Goal: Task Accomplishment & Management: Manage account settings

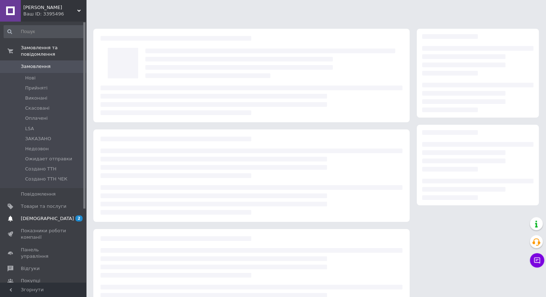
click at [42, 212] on link "[DEMOGRAPHIC_DATA] 2 0" at bounding box center [44, 218] width 88 height 12
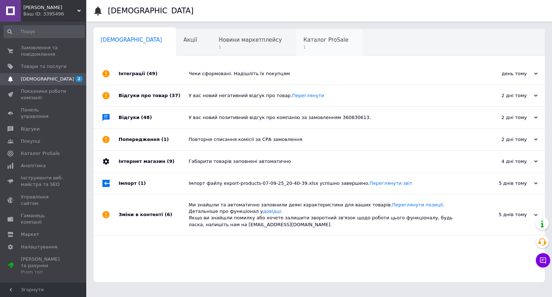
click at [303, 47] on span "1" at bounding box center [325, 47] width 45 height 5
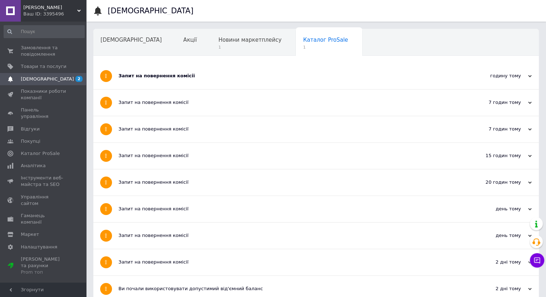
click at [217, 77] on div "Запит на повернення комісії" at bounding box center [290, 76] width 342 height 6
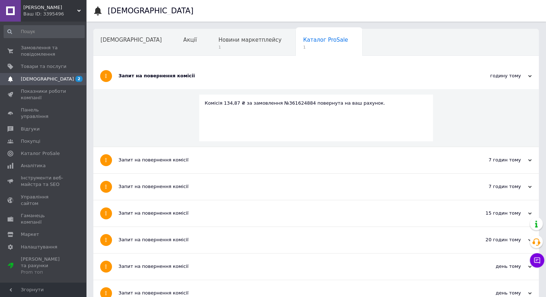
click at [217, 77] on div "Запит на повернення комісії" at bounding box center [290, 76] width 342 height 6
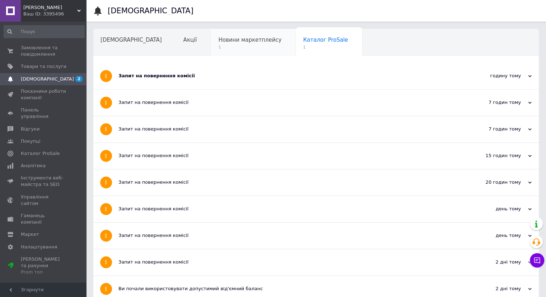
click at [218, 46] on span "1" at bounding box center [249, 47] width 63 height 5
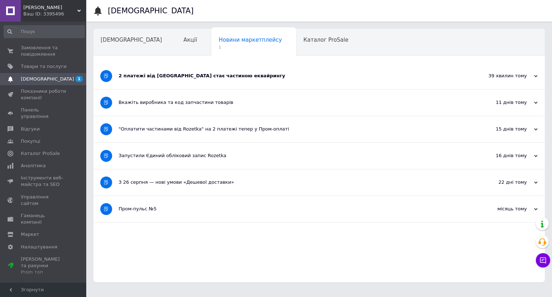
click at [171, 80] on div "2 платежі від [GEOGRAPHIC_DATA] стає частиною еквайрингу" at bounding box center [292, 76] width 347 height 26
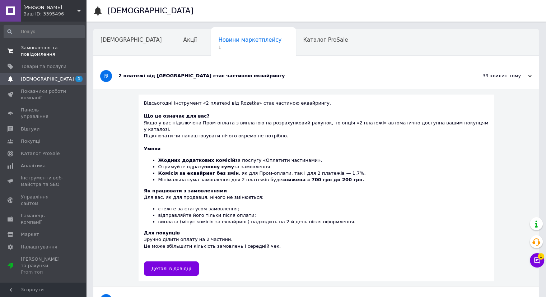
click at [63, 52] on span "Замовлення та повідомлення" at bounding box center [44, 51] width 46 height 13
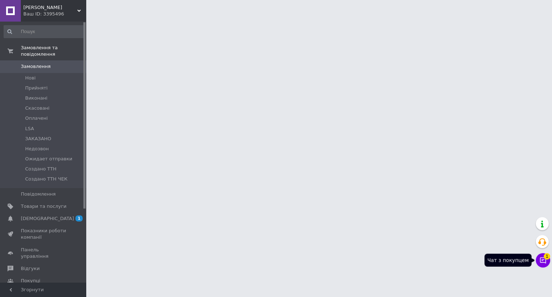
click at [546, 260] on button "Чат з покупцем 1" at bounding box center [543, 260] width 14 height 14
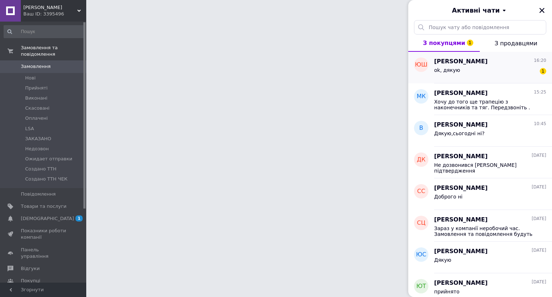
click at [470, 59] on span "[PERSON_NAME]" at bounding box center [461, 61] width 54 height 8
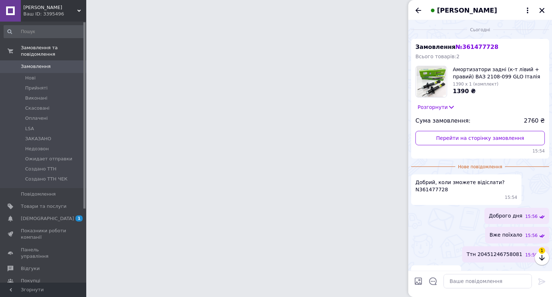
scroll to position [14, 0]
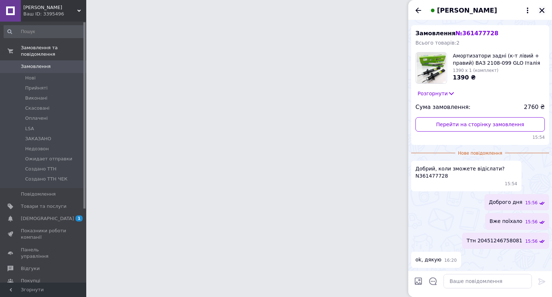
click at [544, 10] on icon "Закрити" at bounding box center [542, 10] width 6 height 6
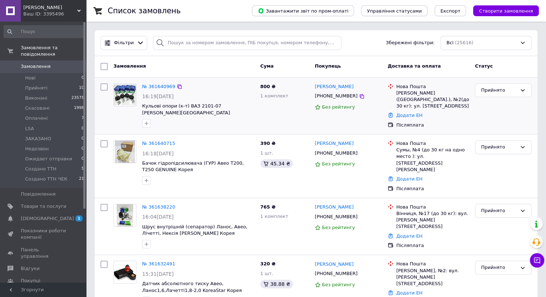
click at [162, 89] on div "№ 361640969" at bounding box center [159, 87] width 34 height 8
click at [162, 88] on link "№ 361640969" at bounding box center [158, 86] width 33 height 5
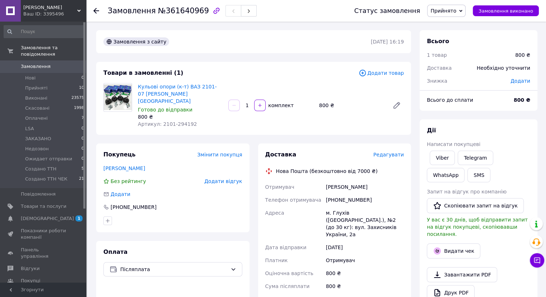
click at [228, 178] on span "Додати відгук" at bounding box center [223, 181] width 38 height 6
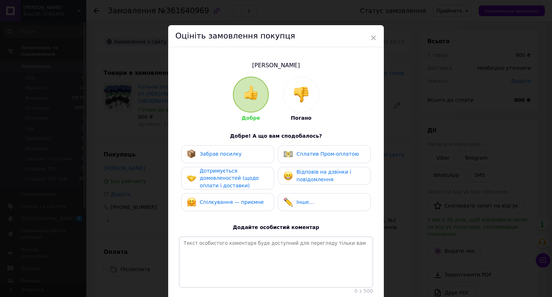
click at [295, 89] on img at bounding box center [301, 95] width 16 height 16
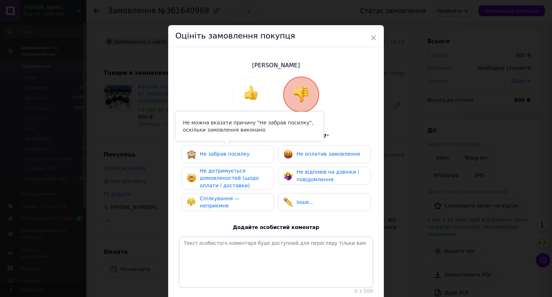
click at [233, 196] on div "Спілкування — неприємне" at bounding box center [227, 202] width 93 height 18
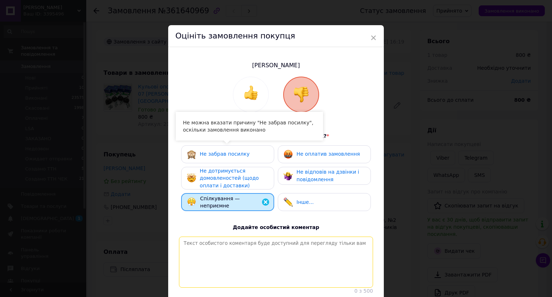
click at [226, 253] on textarea at bounding box center [276, 261] width 194 height 51
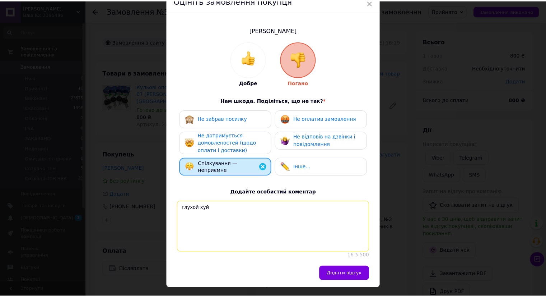
scroll to position [59, 0]
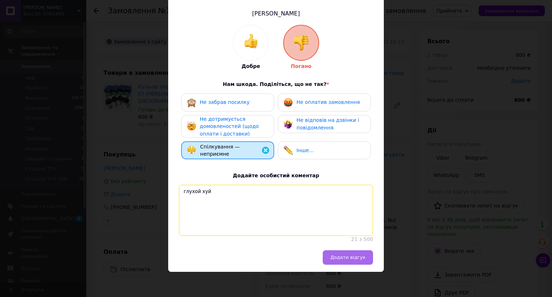
type textarea "глухой хуй"
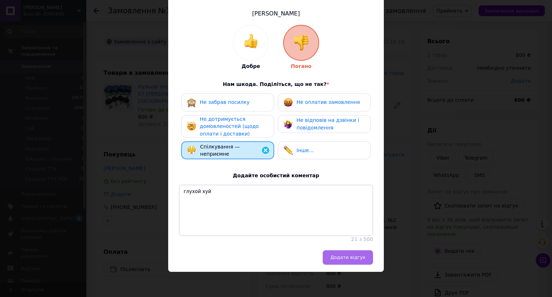
click at [343, 257] on span "Додати відгук" at bounding box center [347, 256] width 35 height 5
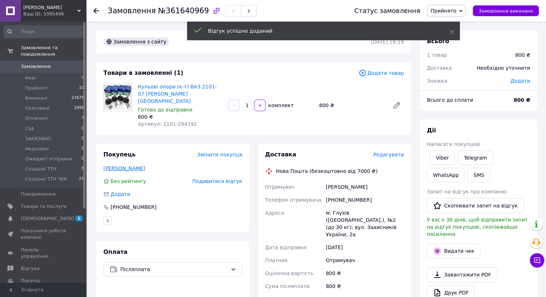
click at [111, 165] on link "Давиденко Сергій" at bounding box center [124, 168] width 42 height 6
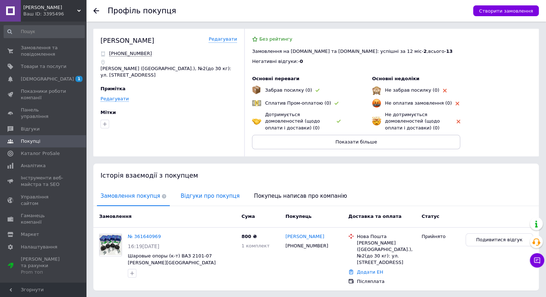
click at [191, 192] on span "Відгуки про покупця" at bounding box center [210, 196] width 66 height 18
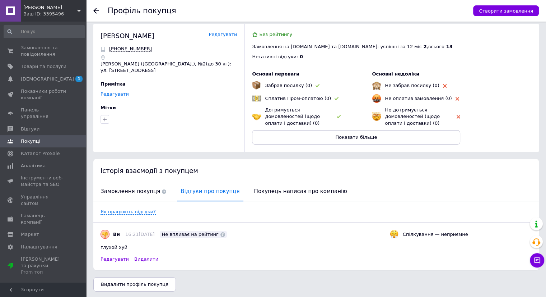
scroll to position [6, 0]
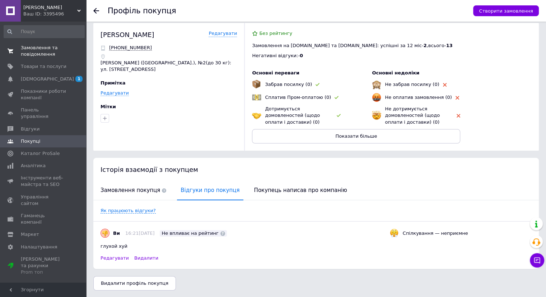
click at [45, 57] on span "Замовлення та повідомлення" at bounding box center [44, 51] width 46 height 13
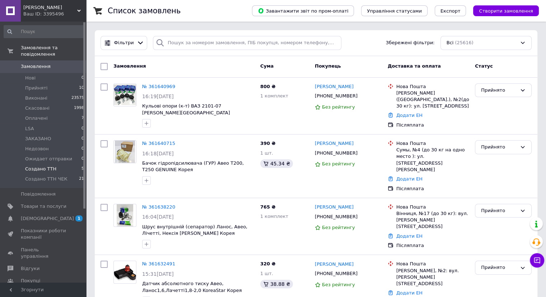
drag, startPoint x: 65, startPoint y: 169, endPoint x: 69, endPoint y: 162, distance: 7.5
click at [65, 174] on li "Создано ТТН ЧЕК 21" at bounding box center [44, 181] width 88 height 14
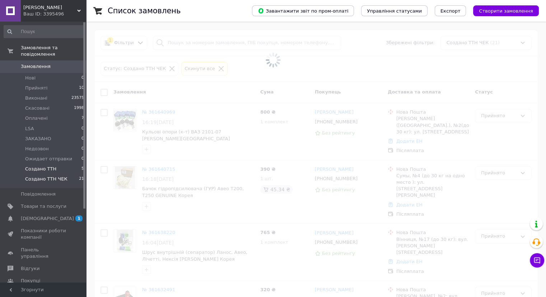
click at [69, 164] on li "Создано ТТН 5" at bounding box center [44, 169] width 88 height 10
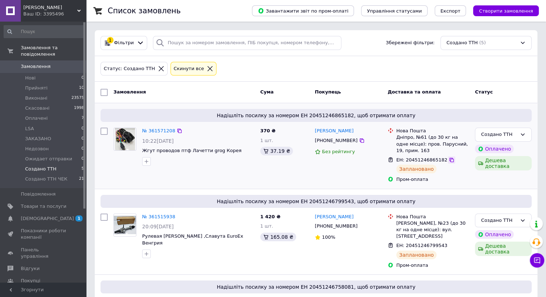
click at [449, 158] on icon at bounding box center [452, 160] width 6 height 6
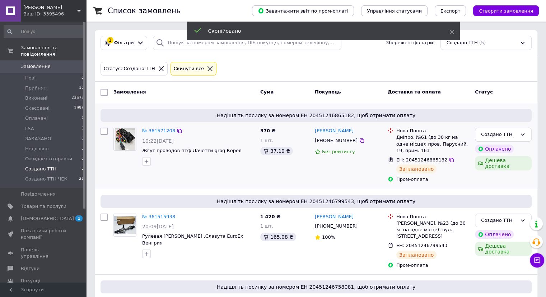
click at [346, 140] on span "[PHONE_NUMBER]" at bounding box center [336, 140] width 43 height 5
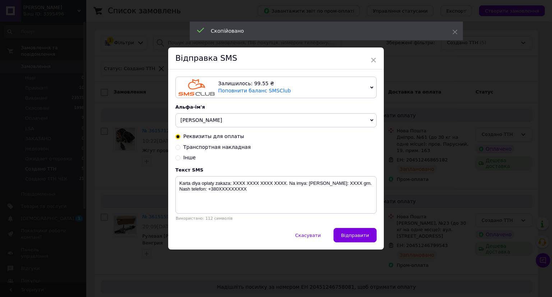
click at [234, 147] on span "Транспортная накладная" at bounding box center [217, 147] width 68 height 6
click at [180, 147] on input "Транспортная накладная" at bounding box center [177, 146] width 5 height 5
radio input "true"
radio input "false"
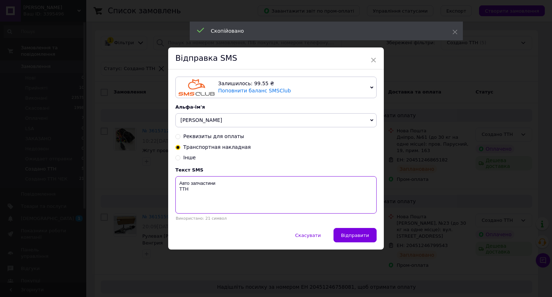
click at [212, 202] on textarea "Авто запчастини ТТН" at bounding box center [275, 194] width 201 height 37
paste textarea "20451246865182"
type textarea "Авто запчастини ТТН 20451246865182"
click at [351, 236] on span "Відправити" at bounding box center [355, 234] width 28 height 5
click at [420, 235] on div "× Відправка SMS Залишилось: 99.55 ₴ Поповнити баланс SMSClub Підключити LetsAds…" at bounding box center [276, 148] width 552 height 297
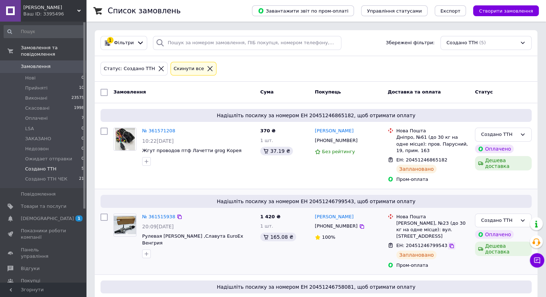
click at [449, 243] on icon at bounding box center [452, 246] width 6 height 6
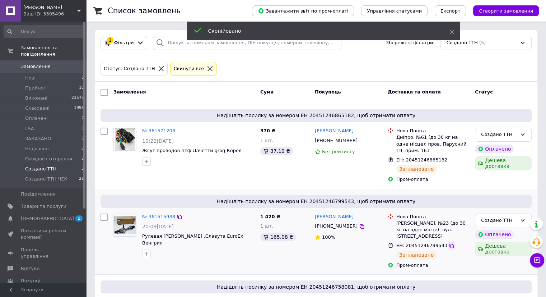
click at [450, 244] on icon at bounding box center [452, 246] width 4 height 4
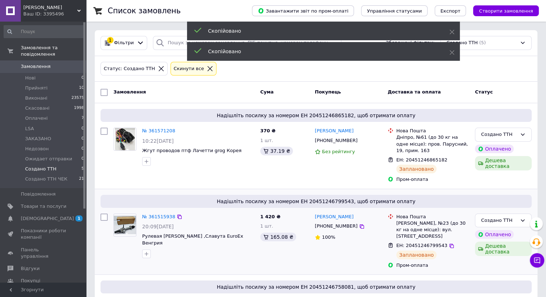
click at [335, 226] on span "[PHONE_NUMBER]" at bounding box center [336, 225] width 43 height 5
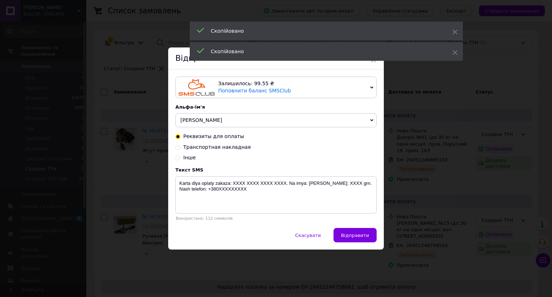
drag, startPoint x: 220, startPoint y: 149, endPoint x: 212, endPoint y: 186, distance: 37.8
click at [220, 149] on span "Транспортная накладная" at bounding box center [217, 147] width 68 height 6
click at [180, 149] on input "Транспортная накладная" at bounding box center [177, 146] width 5 height 5
radio input "true"
radio input "false"
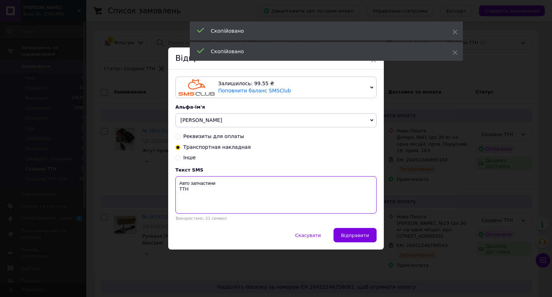
click at [200, 200] on textarea "Авто запчастини ТТН" at bounding box center [275, 194] width 201 height 37
paste textarea "20451246799543"
type textarea "Авто запчастини ТТН 20451246799543"
drag, startPoint x: 359, startPoint y: 236, endPoint x: 390, endPoint y: 236, distance: 30.9
click at [362, 236] on span "Відправити" at bounding box center [355, 234] width 28 height 5
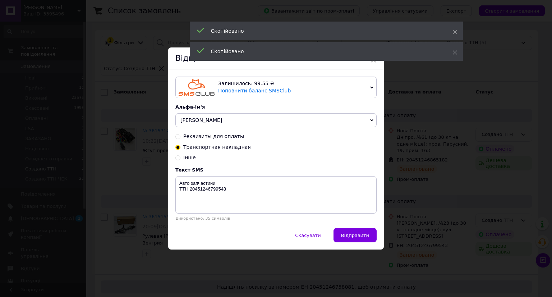
click at [428, 236] on div "× Відправка SMS Залишилось: 99.55 ₴ Поповнити баланс SMSClub Підключити LetsAds…" at bounding box center [276, 148] width 552 height 297
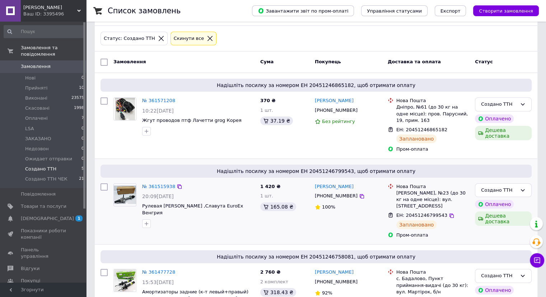
scroll to position [108, 0]
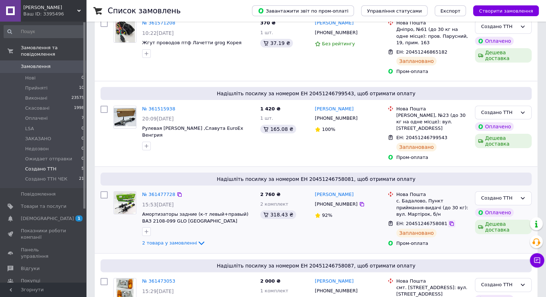
click at [450, 223] on icon at bounding box center [452, 223] width 4 height 4
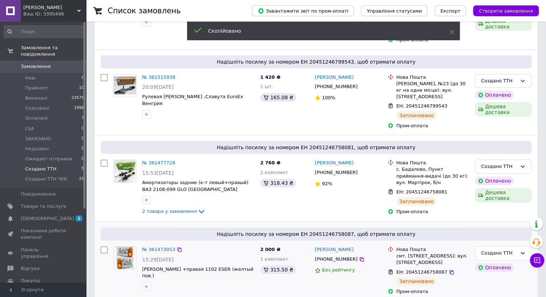
scroll to position [180, 0]
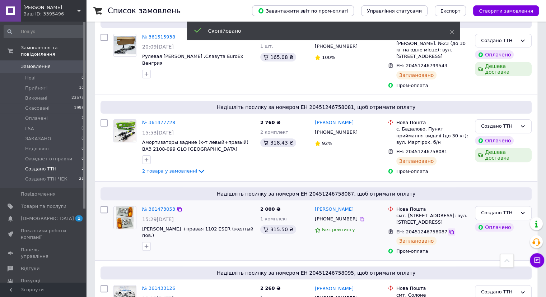
click at [449, 231] on icon at bounding box center [452, 232] width 6 height 6
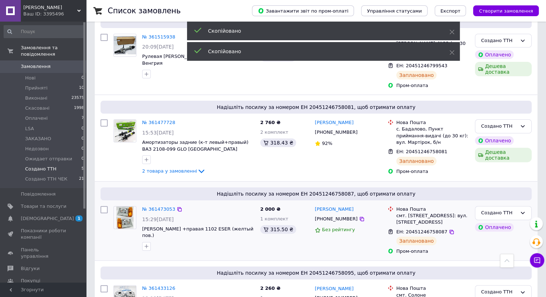
click at [336, 218] on span "[PHONE_NUMBER]" at bounding box center [336, 218] width 43 height 5
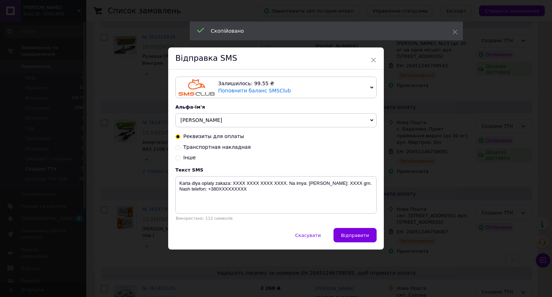
click at [216, 146] on span "Транспортная накладная" at bounding box center [217, 147] width 68 height 6
click at [180, 146] on input "Транспортная накладная" at bounding box center [177, 146] width 5 height 5
radio input "true"
radio input "false"
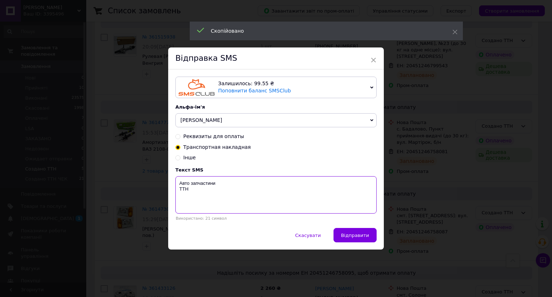
drag, startPoint x: 209, startPoint y: 198, endPoint x: 226, endPoint y: 210, distance: 21.6
click at [209, 198] on textarea "Авто запчастини ТТН" at bounding box center [275, 194] width 201 height 37
paste textarea "20451246758087"
type textarea "Авто запчастини ТТН 20451246758087"
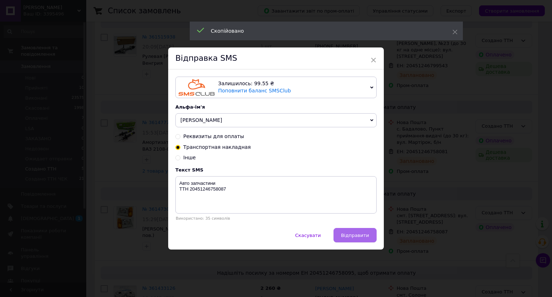
click at [362, 235] on span "Відправити" at bounding box center [355, 234] width 28 height 5
click at [415, 235] on div "× Відправка SMS Залишилось: 99.55 ₴ Поповнити баланс SMSClub Підключити LetsAds…" at bounding box center [276, 148] width 552 height 297
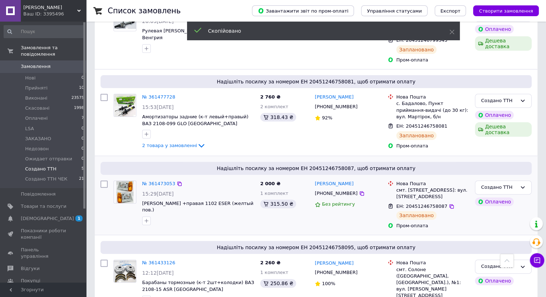
scroll to position [237, 0]
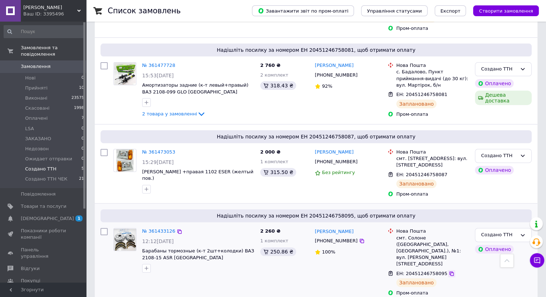
click at [448, 270] on div at bounding box center [451, 273] width 7 height 7
click at [449, 271] on icon at bounding box center [452, 274] width 6 height 6
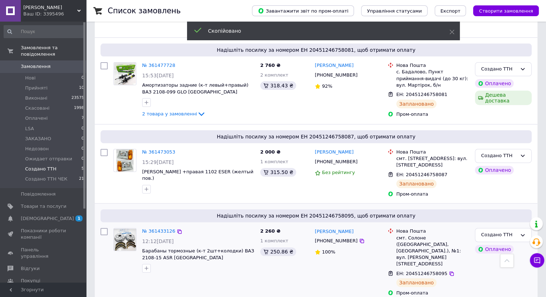
click at [340, 241] on span "[PHONE_NUMBER]" at bounding box center [336, 240] width 43 height 5
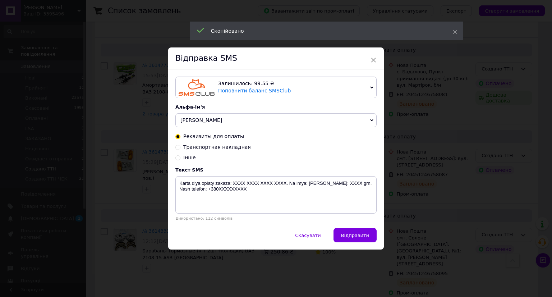
drag, startPoint x: 213, startPoint y: 146, endPoint x: 212, endPoint y: 155, distance: 9.7
click at [213, 147] on span "Транспортная накладная" at bounding box center [217, 147] width 68 height 6
click at [180, 147] on input "Транспортная накладная" at bounding box center [177, 146] width 5 height 5
radio input "true"
radio input "false"
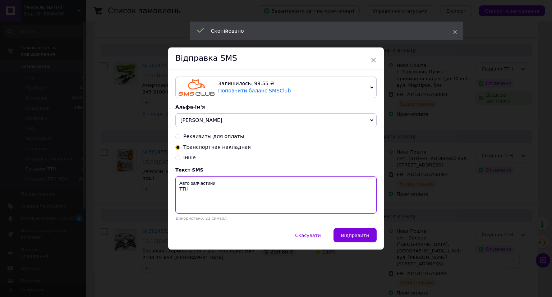
click at [214, 204] on textarea "Авто запчастини ТТН" at bounding box center [275, 194] width 201 height 37
paste textarea "20451246758095"
type textarea "Авто запчастини ТТН 20451246758095"
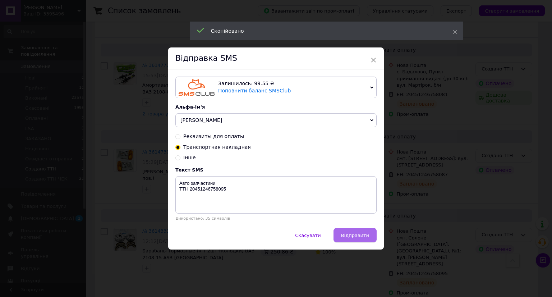
click at [350, 236] on span "Відправити" at bounding box center [355, 234] width 28 height 5
click at [441, 237] on div "× Відправка SMS Залишилось: 99.55 ₴ Поповнити баланс SMSClub Підключити LetsAds…" at bounding box center [276, 148] width 552 height 297
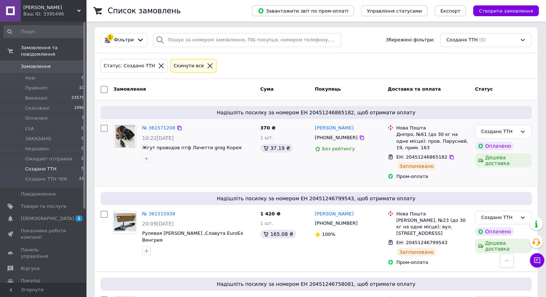
scroll to position [0, 0]
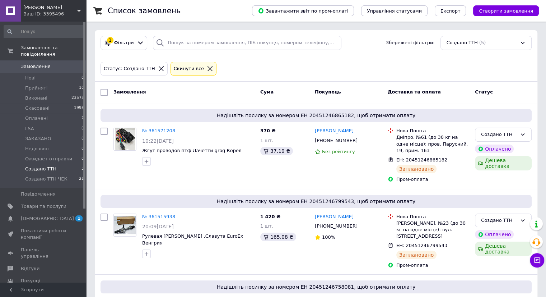
click at [96, 89] on div "Замовлення Cума Покупець Доставка та оплата Статус" at bounding box center [316, 92] width 443 height 7
click at [108, 91] on div at bounding box center [104, 92] width 13 height 13
click at [109, 91] on div at bounding box center [104, 92] width 13 height 13
click at [102, 92] on input "checkbox" at bounding box center [104, 92] width 7 height 7
checkbox input "true"
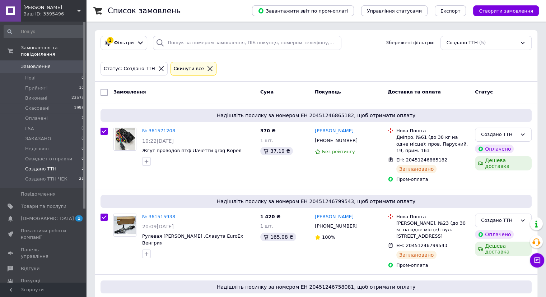
checkbox input "true"
click at [125, 93] on span "Дії для 5 замовлень" at bounding box center [138, 92] width 49 height 6
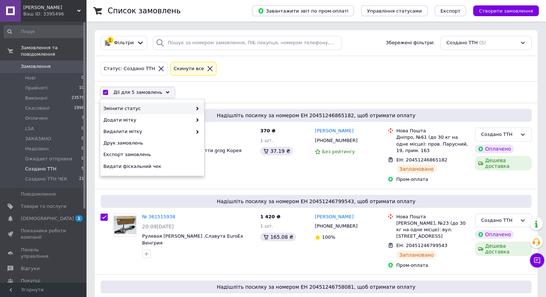
click at [135, 111] on div "Змінити статус" at bounding box center [152, 108] width 104 height 11
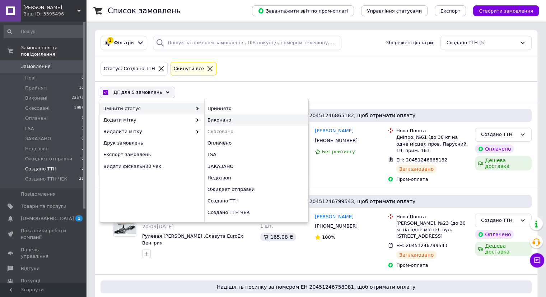
click at [212, 119] on div "Виконано" at bounding box center [256, 119] width 104 height 11
checkbox input "false"
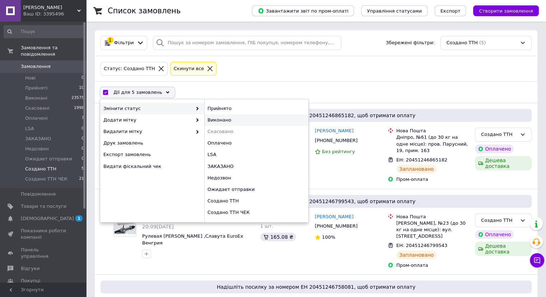
checkbox input "false"
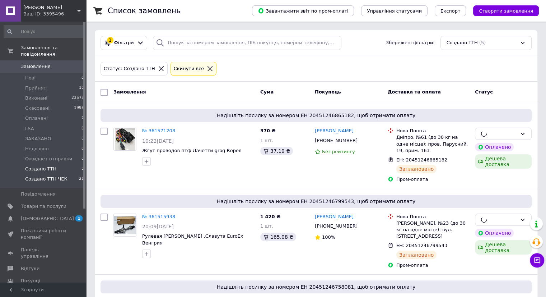
click at [68, 174] on li "Создано ТТН ЧЕК 21" at bounding box center [44, 181] width 88 height 14
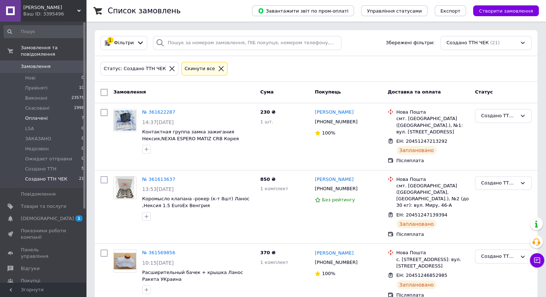
click at [40, 115] on span "Оплачені" at bounding box center [36, 118] width 23 height 6
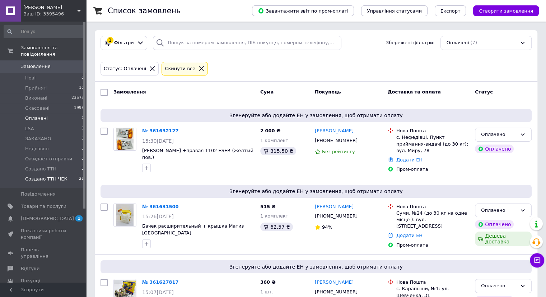
click at [52, 176] on li "Создано ТТН ЧЕК 21" at bounding box center [44, 181] width 88 height 14
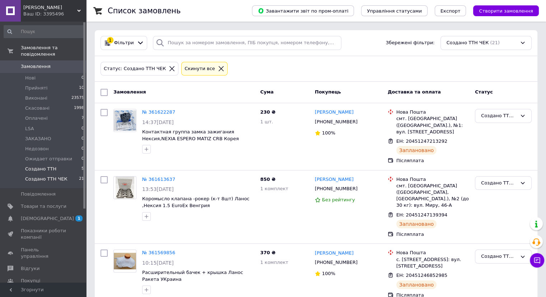
click at [60, 164] on li "Создано ТТН 5" at bounding box center [44, 169] width 88 height 10
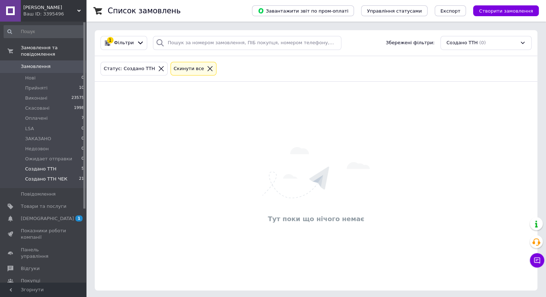
click at [77, 174] on li "Создано ТТН ЧЕК 21" at bounding box center [44, 181] width 88 height 14
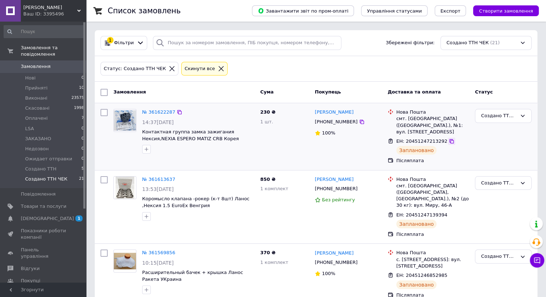
click at [449, 138] on icon at bounding box center [452, 141] width 6 height 6
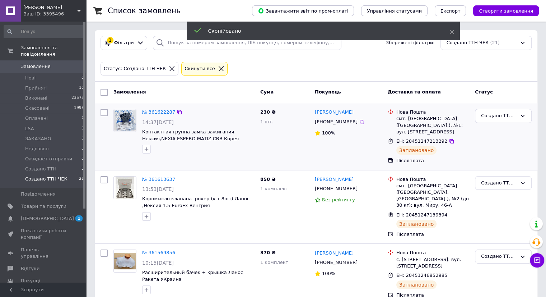
click at [345, 123] on span "[PHONE_NUMBER]" at bounding box center [336, 121] width 43 height 5
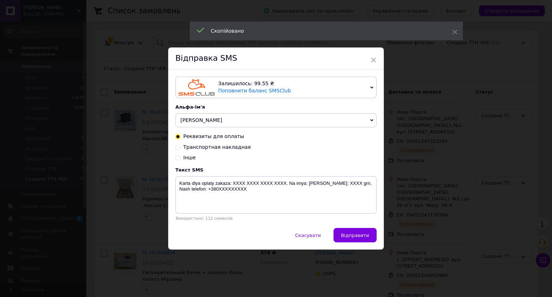
click at [216, 150] on span "Транспортная накладная" at bounding box center [217, 147] width 68 height 6
click at [180, 149] on input "Транспортная накладная" at bounding box center [177, 146] width 5 height 5
radio input "true"
radio input "false"
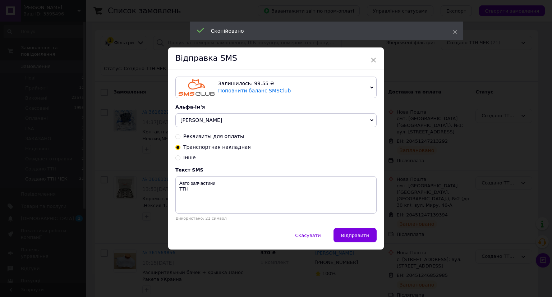
click at [218, 148] on span "Транспортная накладная" at bounding box center [217, 147] width 68 height 6
click at [180, 148] on input "Транспортная накладная" at bounding box center [177, 146] width 5 height 5
click at [198, 203] on textarea "Авто запчастини ТТН" at bounding box center [275, 194] width 201 height 37
paste textarea "20451247213292"
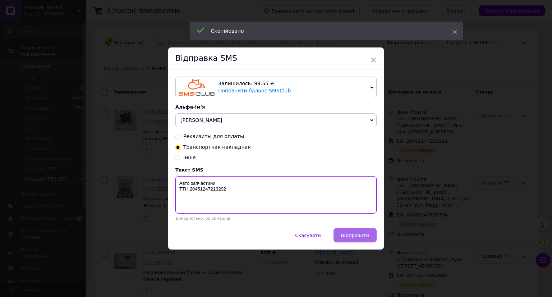
type textarea "Авто запчастини ТТН 20451247213292"
click at [350, 234] on button "Відправити" at bounding box center [354, 235] width 43 height 14
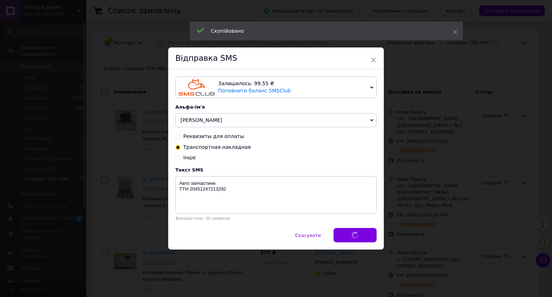
click at [447, 235] on div "× Відправка SMS Залишилось: 99.55 ₴ Поповнити баланс SMSClub Підключити LetsAds…" at bounding box center [276, 148] width 552 height 297
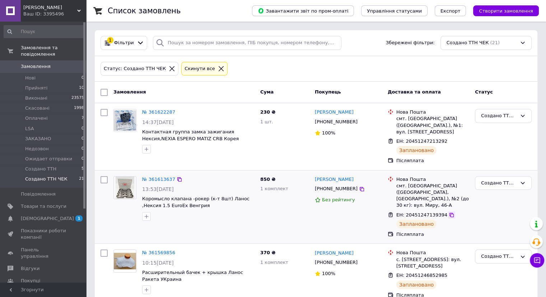
click at [449, 212] on icon at bounding box center [452, 215] width 6 height 6
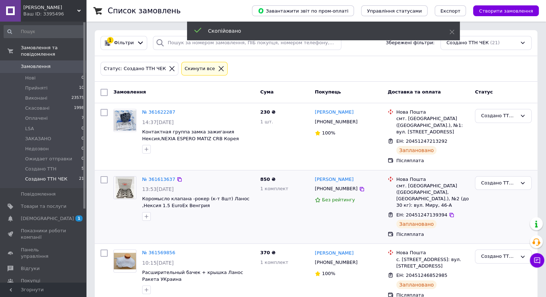
click at [320, 186] on span "[PHONE_NUMBER]" at bounding box center [336, 188] width 43 height 5
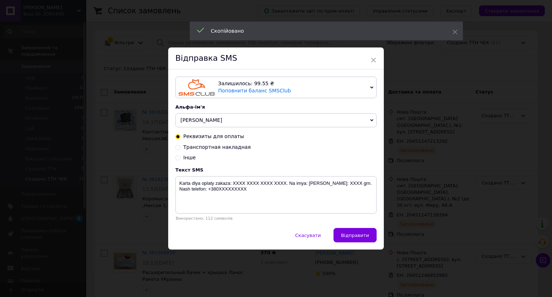
click at [231, 153] on div "Реквизиты для оплаты Транспортная накладная Інше" at bounding box center [275, 147] width 201 height 28
click at [235, 147] on span "Транспортная накладная" at bounding box center [217, 147] width 68 height 6
click at [180, 147] on input "Транспортная накладная" at bounding box center [177, 146] width 5 height 5
radio input "true"
radio input "false"
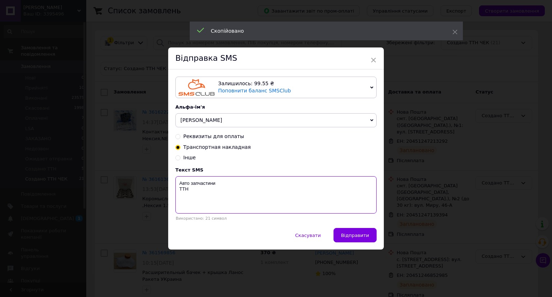
click at [208, 201] on textarea "Авто запчастини ТТН" at bounding box center [275, 194] width 201 height 37
paste textarea "20451247139394"
type textarea "Авто запчастини ТТН 20451247139394"
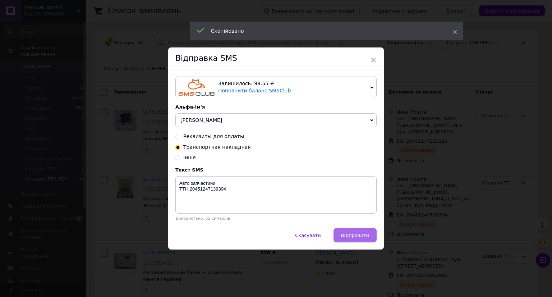
drag, startPoint x: 360, startPoint y: 237, endPoint x: 430, endPoint y: 227, distance: 70.4
click at [361, 237] on span "Відправити" at bounding box center [355, 234] width 28 height 5
click at [435, 227] on div "× Відправка SMS Залишилось: 99.55 ₴ Поповнити баланс SMSClub Підключити LetsAds…" at bounding box center [276, 148] width 552 height 297
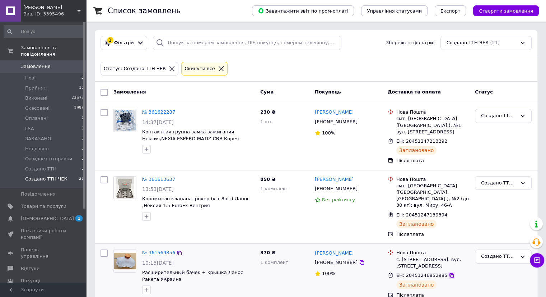
click at [450, 273] on icon at bounding box center [452, 275] width 4 height 4
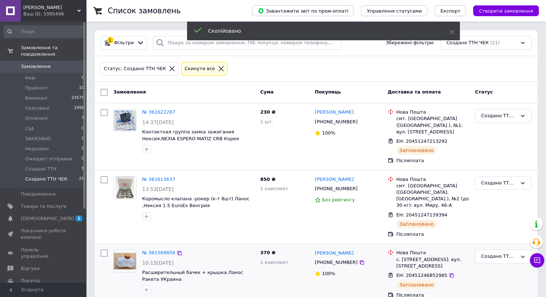
click at [331, 259] on span "[PHONE_NUMBER]" at bounding box center [336, 261] width 43 height 5
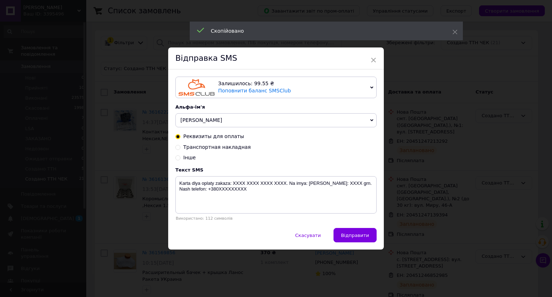
click at [217, 144] on span "Транспортная накладная" at bounding box center [217, 147] width 68 height 6
click at [180, 144] on input "Транспортная накладная" at bounding box center [177, 146] width 5 height 5
radio input "true"
radio input "false"
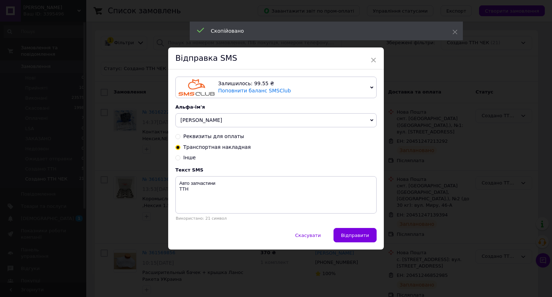
drag, startPoint x: 216, startPoint y: 146, endPoint x: 204, endPoint y: 165, distance: 22.9
click at [214, 149] on span "Транспортная накладная" at bounding box center [217, 147] width 68 height 6
click at [180, 149] on input "Транспортная накладная" at bounding box center [177, 146] width 5 height 5
click at [195, 193] on textarea "Авто запчастини ТТН" at bounding box center [275, 194] width 201 height 37
paste textarea "20451246852985"
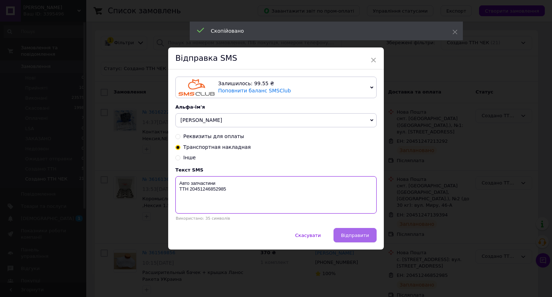
type textarea "Авто запчастини ТТН 20451246852985"
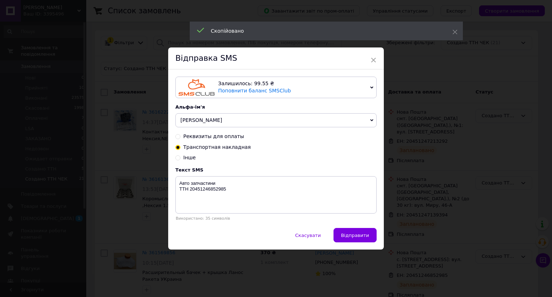
drag, startPoint x: 343, startPoint y: 233, endPoint x: 447, endPoint y: 233, distance: 103.5
click at [344, 233] on button "Відправити" at bounding box center [354, 235] width 43 height 14
click at [464, 229] on div "× Відправка SMS Залишилось: 99.55 ₴ Поповнити баланс SMSClub Підключити LetsAds…" at bounding box center [276, 148] width 552 height 297
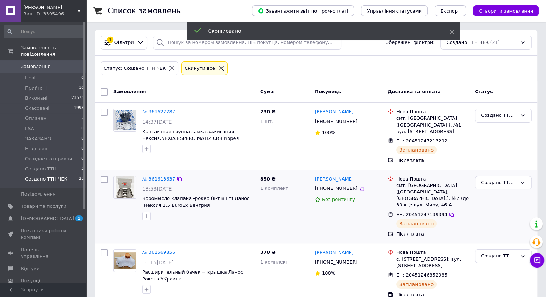
scroll to position [144, 0]
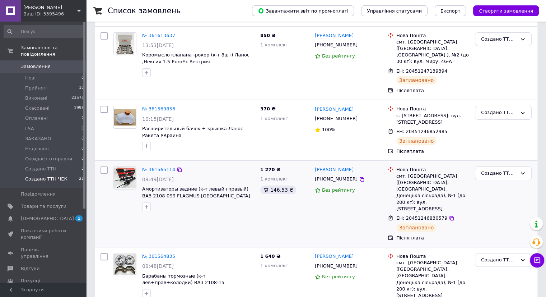
click at [448, 214] on div "ЕН: 20451246830579" at bounding box center [433, 218] width 74 height 8
click at [448, 214] on div at bounding box center [451, 217] width 7 height 7
click at [450, 216] on icon at bounding box center [452, 218] width 4 height 4
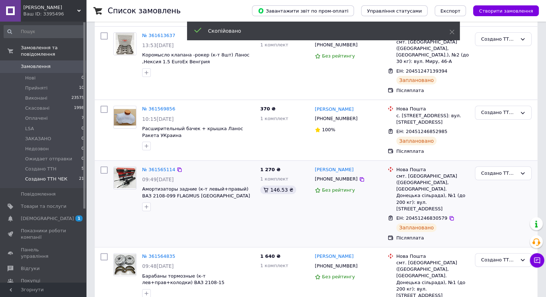
click at [327, 176] on span "[PHONE_NUMBER]" at bounding box center [336, 178] width 43 height 5
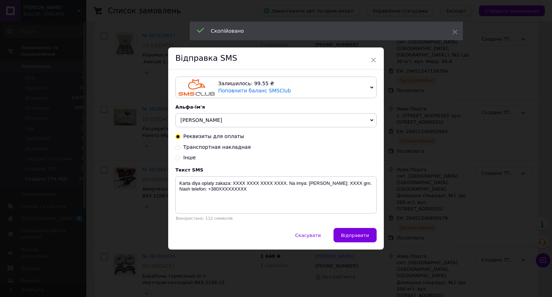
click at [215, 148] on span "Транспортная накладная" at bounding box center [217, 147] width 68 height 6
click at [180, 148] on input "Транспортная накладная" at bounding box center [177, 146] width 5 height 5
radio input "true"
radio input "false"
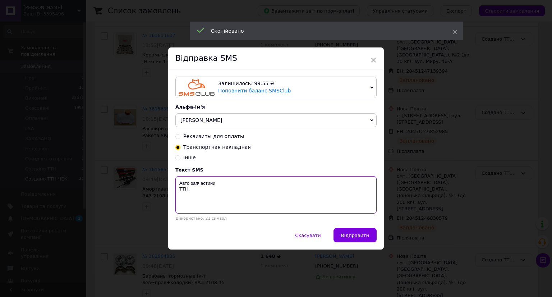
click at [208, 195] on textarea "Авто запчастини ТТН" at bounding box center [275, 194] width 201 height 37
paste textarea "20451246830579"
type textarea "Авто запчастини ТТН 20451246830579"
click at [346, 233] on span "Відправити" at bounding box center [355, 234] width 28 height 5
click at [471, 241] on div "× Відправка SMS Залишилось: 99.55 ₴ Поповнити баланс SMSClub Підключити LetsAds…" at bounding box center [276, 148] width 552 height 297
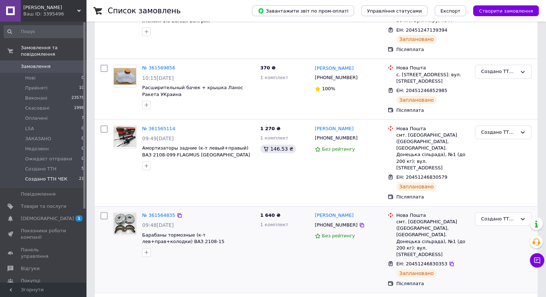
scroll to position [216, 0]
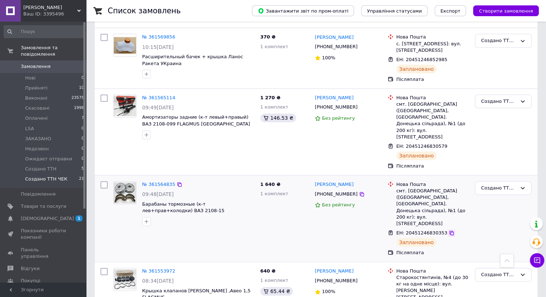
click at [450, 231] on icon at bounding box center [452, 233] width 4 height 4
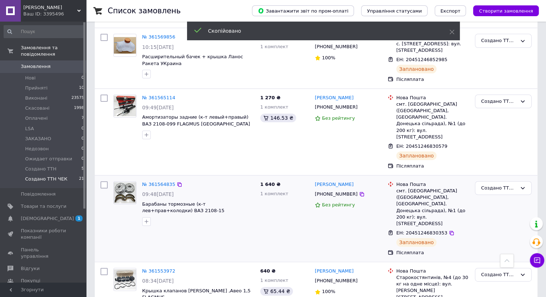
click at [342, 189] on div "[PHONE_NUMBER]" at bounding box center [337, 194] width 46 height 10
click at [342, 191] on span "[PHONE_NUMBER]" at bounding box center [336, 193] width 43 height 5
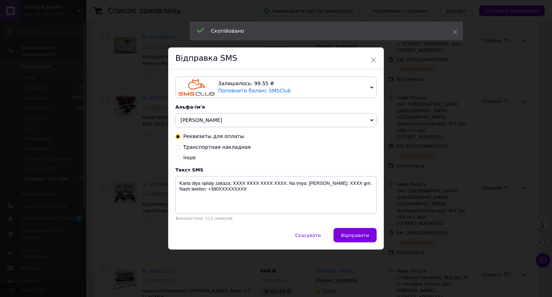
click at [211, 146] on span "Транспортная накладная" at bounding box center [217, 147] width 68 height 6
click at [180, 146] on input "Транспортная накладная" at bounding box center [177, 146] width 5 height 5
radio input "true"
radio input "false"
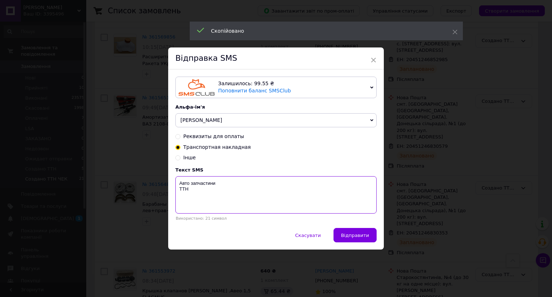
drag, startPoint x: 202, startPoint y: 197, endPoint x: 267, endPoint y: 216, distance: 67.1
click at [202, 198] on textarea "Авто запчастини ТТН" at bounding box center [275, 194] width 201 height 37
paste textarea "20451246830353"
type textarea "Авто запчастини ТТН 20451246830353"
click at [360, 237] on span "Відправити" at bounding box center [355, 234] width 28 height 5
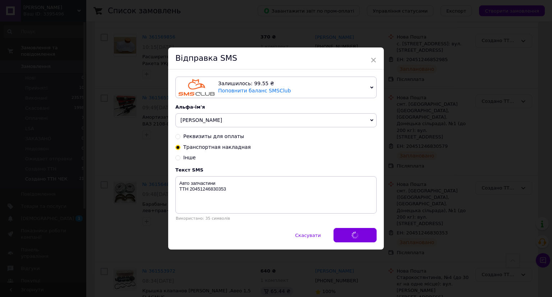
click at [463, 232] on div "× Відправка SMS Залишилось: 99.55 ₴ Поповнити баланс SMSClub Підключити LetsAds…" at bounding box center [276, 148] width 552 height 297
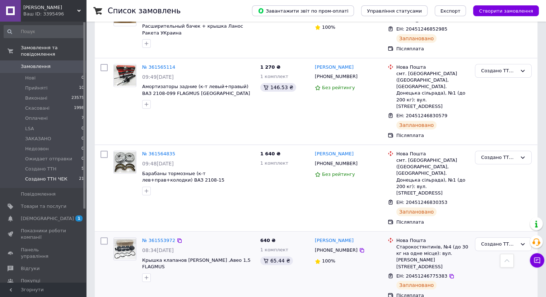
scroll to position [287, 0]
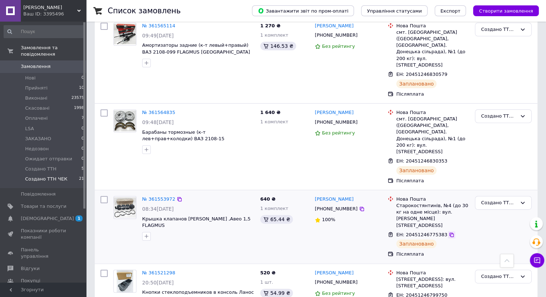
click at [449, 232] on icon at bounding box center [452, 235] width 6 height 6
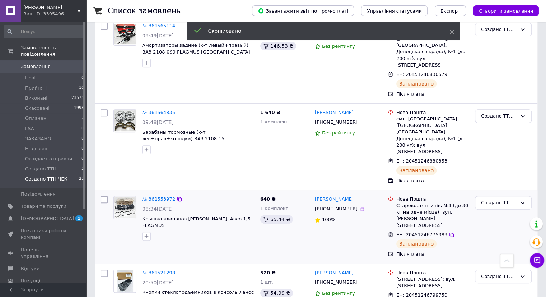
click at [331, 206] on span "[PHONE_NUMBER]" at bounding box center [336, 208] width 43 height 5
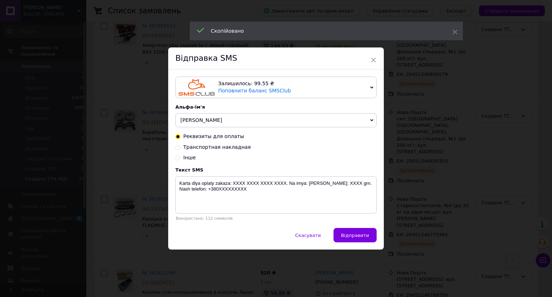
drag, startPoint x: 207, startPoint y: 150, endPoint x: 206, endPoint y: 155, distance: 5.2
click at [207, 154] on div "Реквизиты для оплаты Транспортная накладная Інше" at bounding box center [275, 147] width 201 height 28
click at [209, 146] on span "Транспортная накладная" at bounding box center [217, 147] width 68 height 6
click at [180, 146] on input "Транспортная накладная" at bounding box center [177, 146] width 5 height 5
radio input "true"
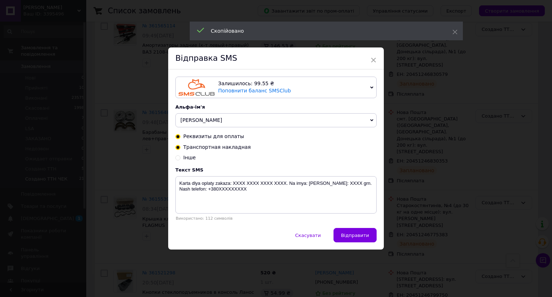
radio input "false"
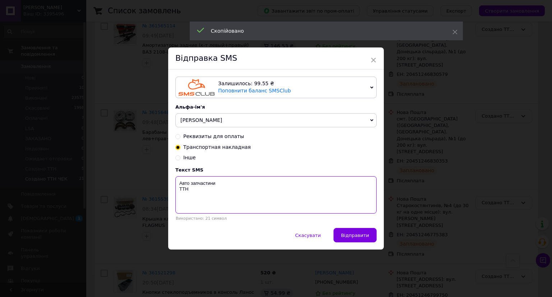
click at [210, 206] on textarea "Авто запчастини ТТН" at bounding box center [275, 194] width 201 height 37
paste textarea "20451246775383"
type textarea "Авто запчастини ТТН 20451246775383"
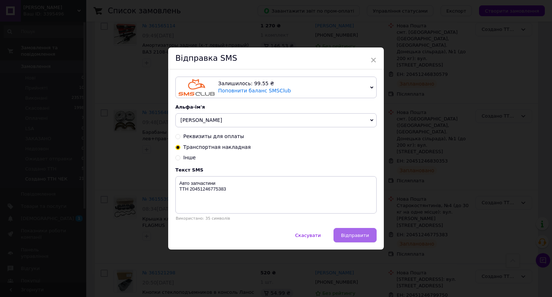
click at [358, 237] on span "Відправити" at bounding box center [355, 234] width 28 height 5
click at [437, 237] on div "× Відправка SMS Залишилось: 99.55 ₴ Поповнити баланс SMSClub Підключити LetsAds…" at bounding box center [276, 148] width 552 height 297
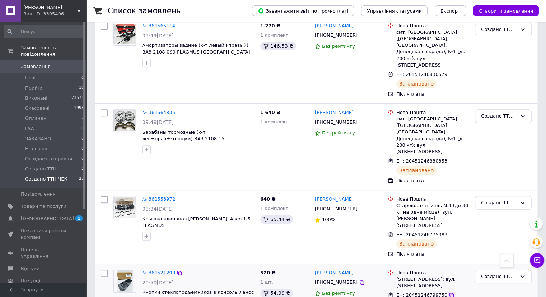
click at [450, 293] on icon at bounding box center [452, 295] width 4 height 4
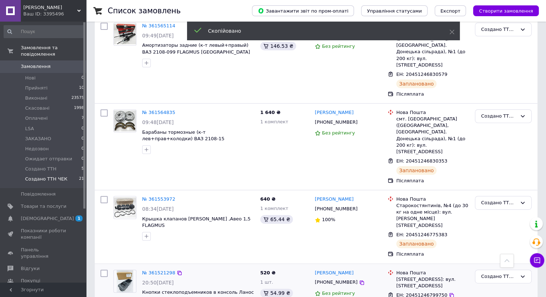
click at [332, 279] on span "[PHONE_NUMBER]" at bounding box center [336, 281] width 43 height 5
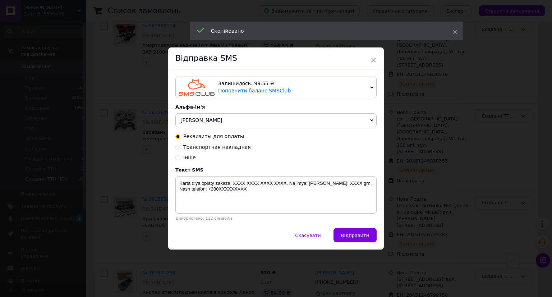
drag, startPoint x: 219, startPoint y: 145, endPoint x: 218, endPoint y: 180, distance: 35.6
click at [218, 146] on span "Транспортная накладная" at bounding box center [217, 147] width 68 height 6
click at [180, 146] on input "Транспортная накладная" at bounding box center [177, 146] width 5 height 5
radio input "true"
radio input "false"
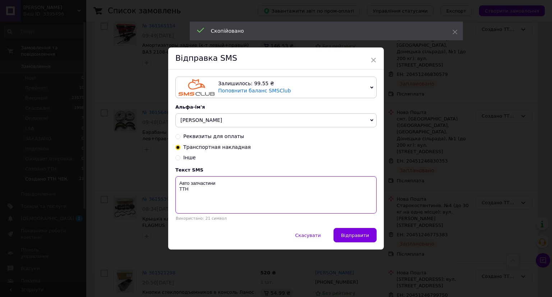
click at [211, 204] on textarea "Авто запчастини ТТН" at bounding box center [275, 194] width 201 height 37
paste textarea "20451246799750"
type textarea "Авто запчастини ТТН 20451246799750"
drag, startPoint x: 356, startPoint y: 233, endPoint x: 402, endPoint y: 233, distance: 45.3
click at [359, 233] on span "Відправити" at bounding box center [355, 234] width 28 height 5
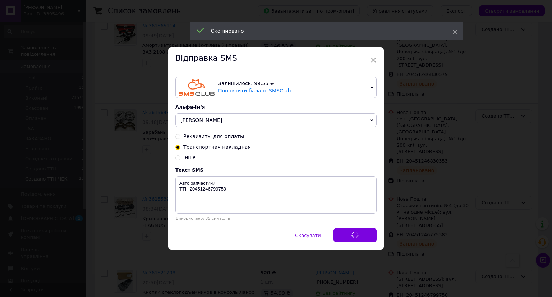
click at [417, 234] on div "× Відправка SMS Залишилось: 99.55 ₴ Поповнити баланс SMSClub Підключити LetsAds…" at bounding box center [276, 148] width 552 height 297
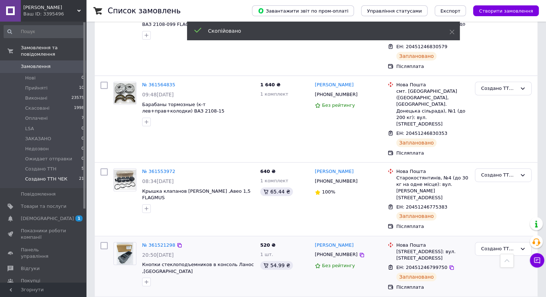
scroll to position [359, 0]
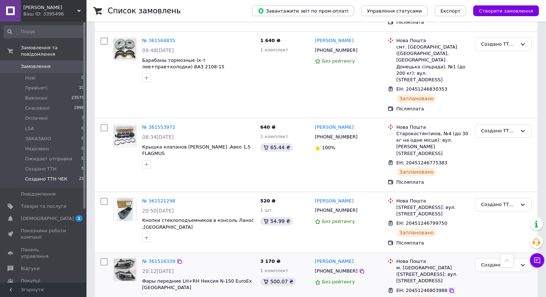
click at [449, 287] on icon at bounding box center [452, 290] width 6 height 6
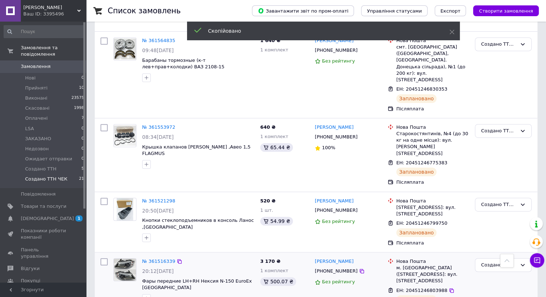
click at [339, 266] on div "[PHONE_NUMBER]" at bounding box center [337, 271] width 46 height 10
click at [332, 268] on span "[PHONE_NUMBER]" at bounding box center [336, 270] width 43 height 5
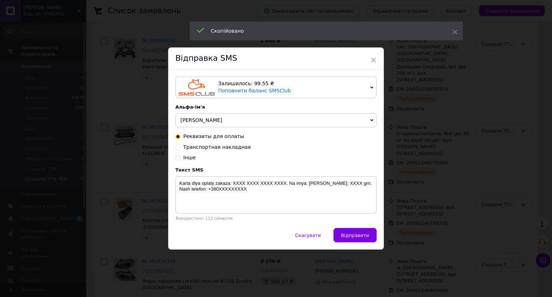
click at [191, 146] on span "Транспортная накладная" at bounding box center [217, 147] width 68 height 6
click at [180, 146] on input "Транспортная накладная" at bounding box center [177, 146] width 5 height 5
radio input "true"
radio input "false"
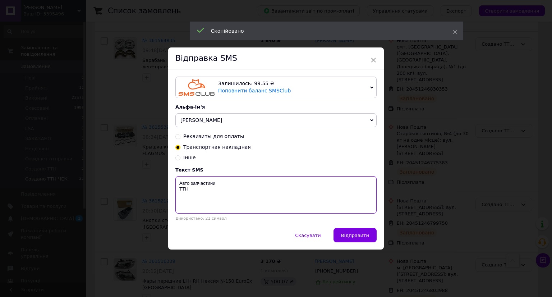
click at [204, 200] on textarea "Авто запчастини ТТН" at bounding box center [275, 194] width 201 height 37
paste textarea "20451246803988"
type textarea "Авто запчастини ТТН 20451246803988"
click at [352, 236] on span "Відправити" at bounding box center [355, 234] width 28 height 5
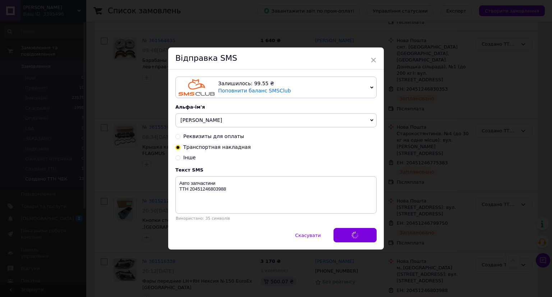
click at [470, 237] on div "× Відправка SMS Залишилось: 99.55 ₴ Поповнити баланс SMSClub Підключити LetsAds…" at bounding box center [276, 148] width 552 height 297
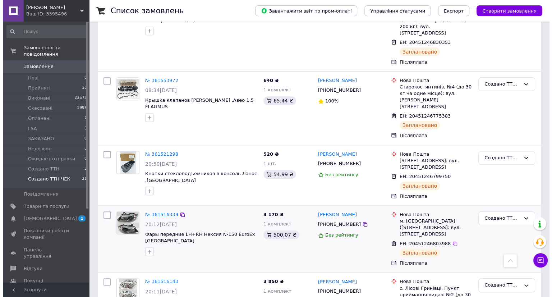
scroll to position [467, 0]
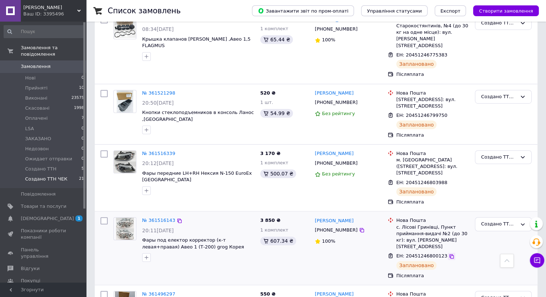
click at [450, 254] on icon at bounding box center [452, 256] width 4 height 4
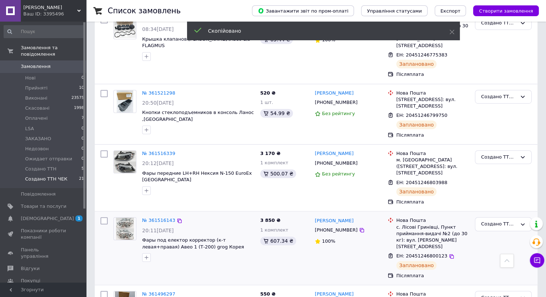
click at [326, 227] on span "[PHONE_NUMBER]" at bounding box center [336, 229] width 43 height 5
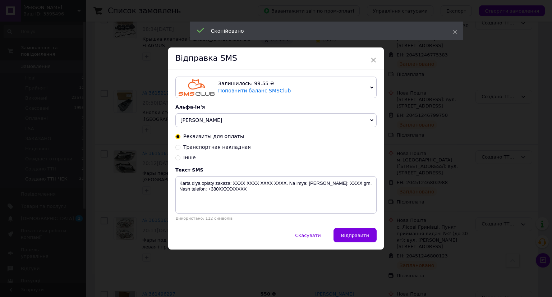
click at [205, 147] on span "Транспортная накладная" at bounding box center [217, 147] width 68 height 6
click at [180, 147] on input "Транспортная накладная" at bounding box center [177, 146] width 5 height 5
radio input "true"
radio input "false"
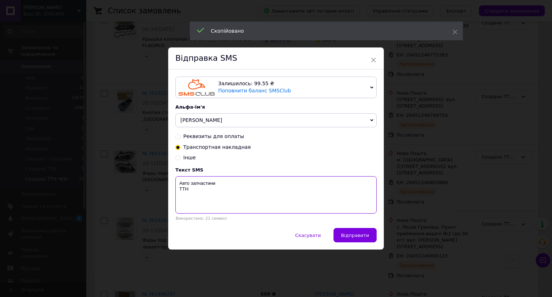
drag, startPoint x: 212, startPoint y: 197, endPoint x: 263, endPoint y: 217, distance: 54.0
click at [212, 197] on textarea "Авто запчастини ТТН" at bounding box center [275, 194] width 201 height 37
paste textarea "20451246800123"
type textarea "Авто запчастини ТТН 20451246800123"
drag, startPoint x: 356, startPoint y: 233, endPoint x: 391, endPoint y: 233, distance: 34.9
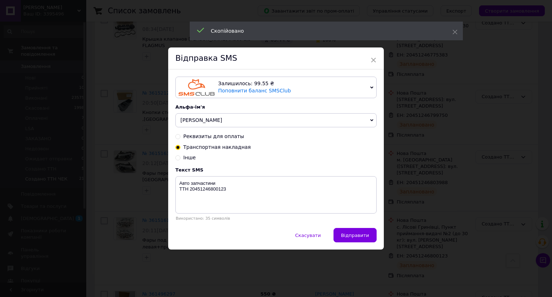
click at [360, 233] on span "Відправити" at bounding box center [355, 234] width 28 height 5
click at [435, 239] on div "× Відправка SMS Залишилось: 99.55 ₴ Поповнити баланс SMSClub Підключити LetsAds…" at bounding box center [276, 148] width 552 height 297
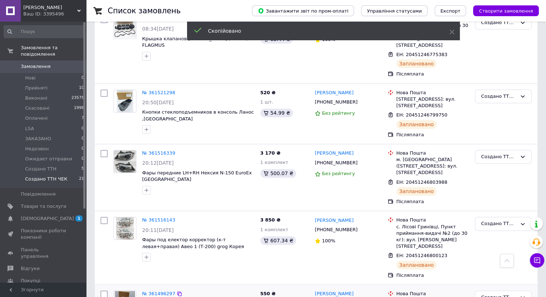
scroll to position [539, 0]
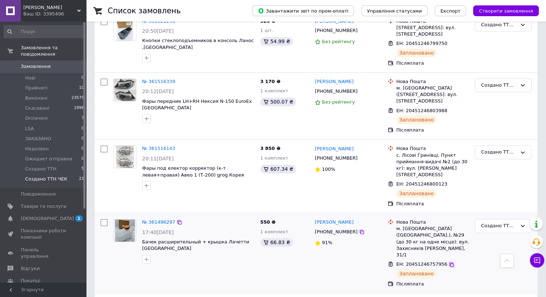
click at [450, 262] on icon at bounding box center [452, 264] width 4 height 4
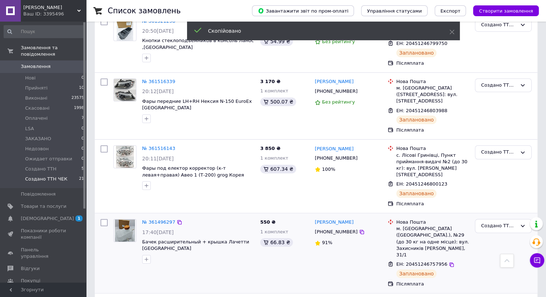
click at [346, 229] on span "[PHONE_NUMBER]" at bounding box center [336, 231] width 43 height 5
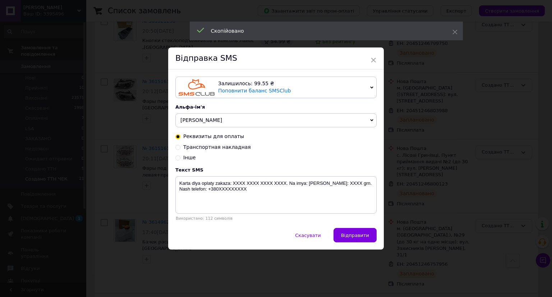
click at [229, 149] on span "Транспортная накладная" at bounding box center [217, 147] width 68 height 6
click at [180, 149] on input "Транспортная накладная" at bounding box center [177, 146] width 5 height 5
radio input "true"
radio input "false"
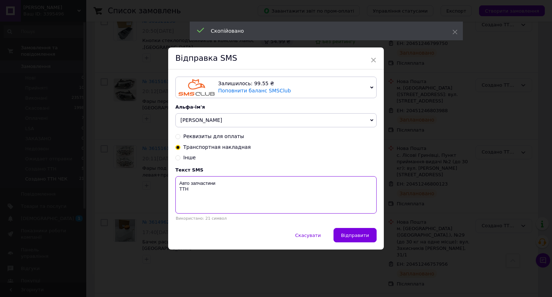
click at [204, 201] on textarea "Авто запчастини ТТН" at bounding box center [275, 194] width 201 height 37
paste textarea "20451246757956"
type textarea "Авто запчастини ТТН 20451246757956"
drag, startPoint x: 358, startPoint y: 235, endPoint x: 386, endPoint y: 235, distance: 27.7
click at [358, 235] on span "Відправити" at bounding box center [355, 234] width 28 height 5
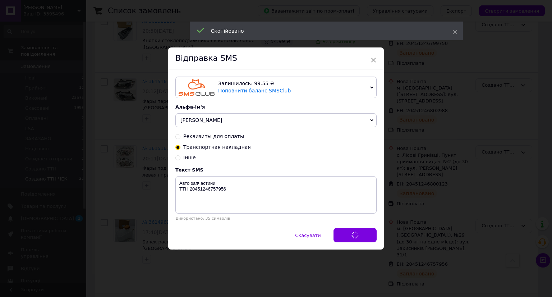
click at [405, 235] on div "× Відправка SMS Залишилось: 99.55 ₴ Поповнити баланс SMSClub Підключити LetsAds…" at bounding box center [276, 148] width 552 height 297
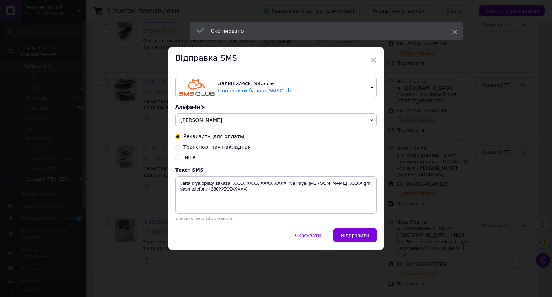
click at [237, 150] on span "Транспортная накладная" at bounding box center [217, 147] width 68 height 6
click at [180, 149] on input "Транспортная накладная" at bounding box center [177, 146] width 5 height 5
radio input "true"
radio input "false"
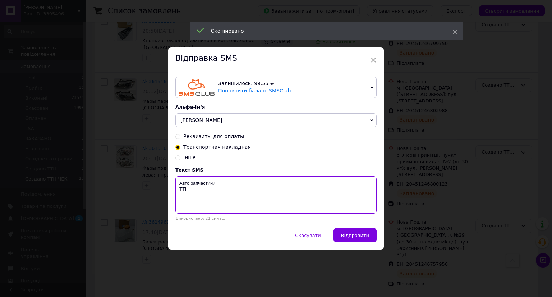
click at [220, 194] on textarea "Авто запчастини ТТН" at bounding box center [275, 194] width 201 height 37
paste textarea "20451246758614"
type textarea "Авто запчастини ТТН 20451246758614"
drag, startPoint x: 354, startPoint y: 236, endPoint x: 368, endPoint y: 233, distance: 13.7
click at [356, 235] on span "Відправити" at bounding box center [355, 234] width 28 height 5
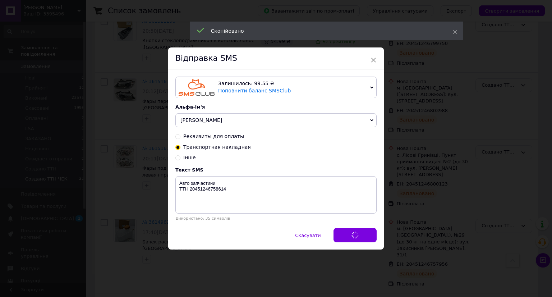
click at [414, 233] on div "× Відправка SMS Залишилось: 99.55 ₴ Поповнити баланс SMSClub Підключити LetsAds…" at bounding box center [276, 148] width 552 height 297
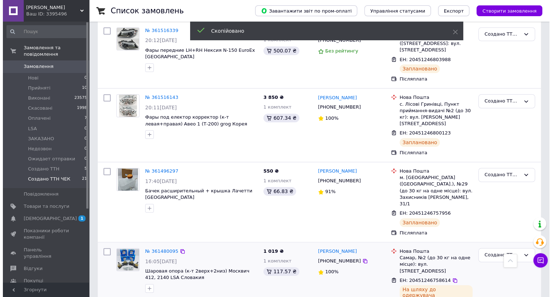
scroll to position [647, 0]
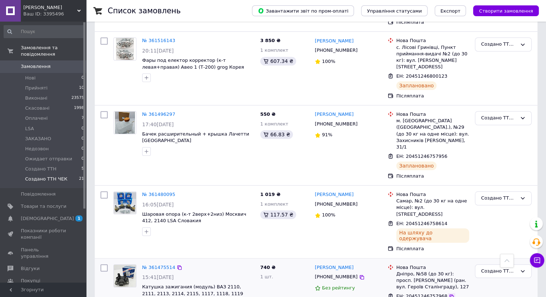
click at [449, 294] on icon at bounding box center [452, 297] width 6 height 6
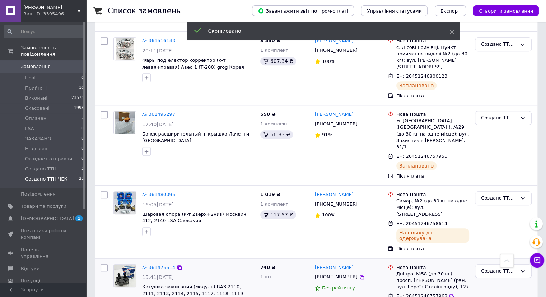
click at [329, 274] on span "[PHONE_NUMBER]" at bounding box center [336, 276] width 43 height 5
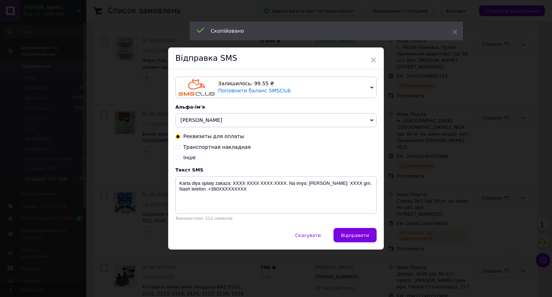
click at [213, 149] on span "Транспортная накладная" at bounding box center [217, 147] width 68 height 6
click at [180, 149] on input "Транспортная накладная" at bounding box center [177, 146] width 5 height 5
radio input "true"
radio input "false"
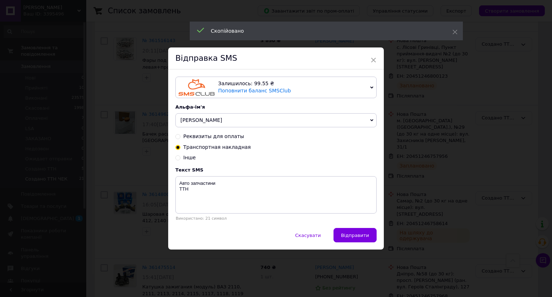
drag, startPoint x: 214, startPoint y: 145, endPoint x: 214, endPoint y: 151, distance: 6.1
click at [214, 146] on span "Транспортная накладная" at bounding box center [217, 147] width 68 height 6
click at [180, 146] on input "Транспортная накладная" at bounding box center [177, 146] width 5 height 5
click at [208, 205] on textarea "Авто запчастини ТТН" at bounding box center [275, 194] width 201 height 37
paste textarea "20451246757968"
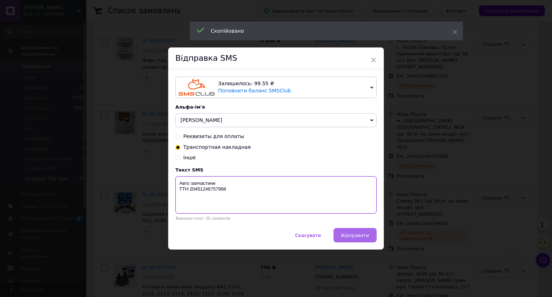
type textarea "Авто запчастини ТТН 20451246757968"
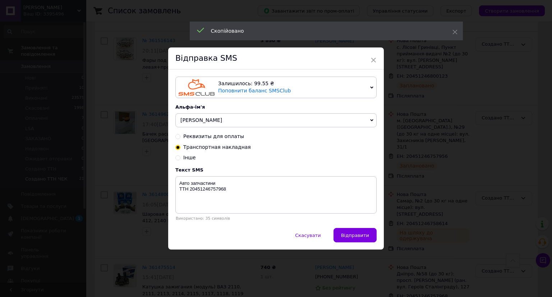
drag, startPoint x: 344, startPoint y: 231, endPoint x: 365, endPoint y: 231, distance: 21.6
click at [345, 231] on button "Відправити" at bounding box center [354, 235] width 43 height 14
click at [425, 232] on div "× Відправка SMS Залишилось: 99.55 ₴ Поповнити баланс SMSClub Підключити LetsAds…" at bounding box center [276, 148] width 552 height 297
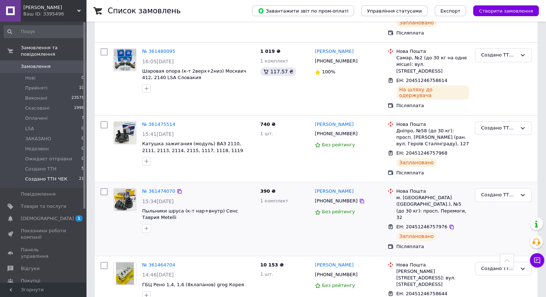
scroll to position [790, 0]
drag, startPoint x: 443, startPoint y: 139, endPoint x: 428, endPoint y: 140, distance: 14.7
click at [450, 224] on icon at bounding box center [452, 226] width 4 height 4
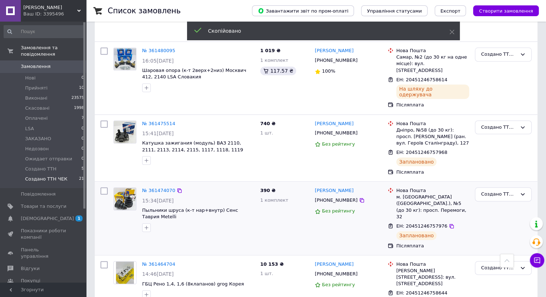
click at [334, 197] on span "[PHONE_NUMBER]" at bounding box center [336, 199] width 43 height 5
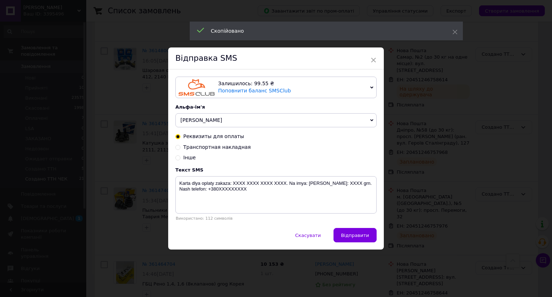
drag, startPoint x: 207, startPoint y: 153, endPoint x: 210, endPoint y: 149, distance: 4.9
click at [208, 152] on div "Реквизиты для оплаты Транспортная накладная Інше" at bounding box center [275, 147] width 201 height 28
click at [210, 149] on span "Транспортная накладная" at bounding box center [217, 147] width 68 height 6
click at [180, 149] on input "Транспортная накладная" at bounding box center [177, 146] width 5 height 5
radio input "true"
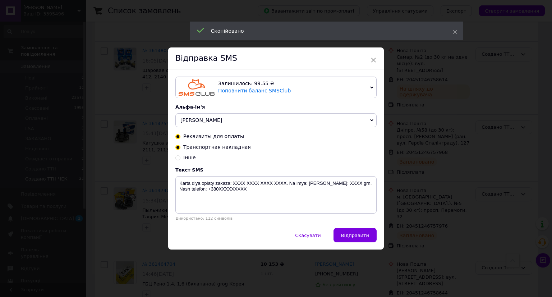
radio input "false"
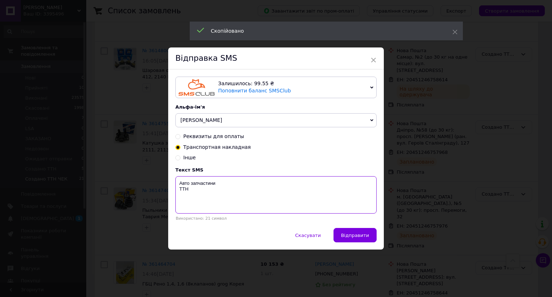
click at [207, 193] on textarea "Авто запчастини ТТН" at bounding box center [275, 194] width 201 height 37
paste textarea "20451246757976"
type textarea "Авто запчастини ТТН 20451246757976"
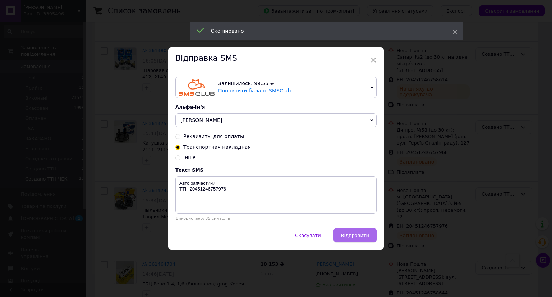
drag, startPoint x: 351, startPoint y: 236, endPoint x: 424, endPoint y: 244, distance: 73.0
click at [351, 236] on span "Відправити" at bounding box center [355, 234] width 28 height 5
click at [427, 245] on div "× Відправка SMS Залишилось: 99.55 ₴ Поповнити баланс SMSClub Підключити LetsAds…" at bounding box center [276, 148] width 552 height 297
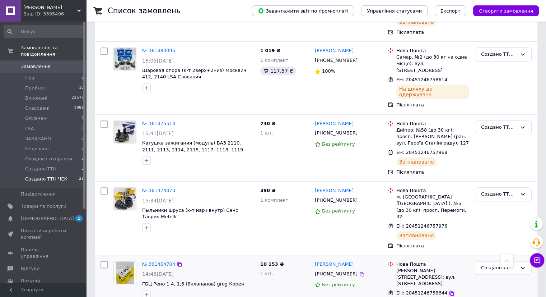
click at [449, 290] on icon at bounding box center [452, 293] width 6 height 6
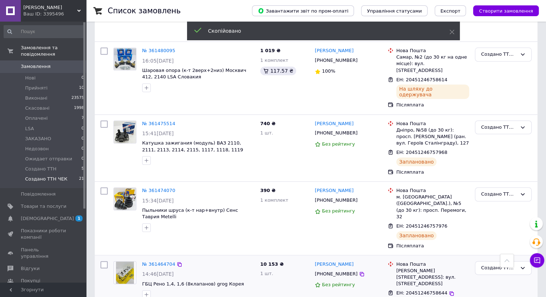
click at [326, 271] on span "[PHONE_NUMBER]" at bounding box center [336, 273] width 43 height 5
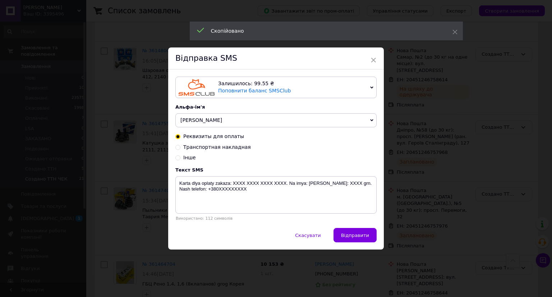
click at [230, 147] on span "Транспортная накладная" at bounding box center [217, 147] width 68 height 6
click at [180, 147] on input "Транспортная накладная" at bounding box center [177, 146] width 5 height 5
radio input "true"
radio input "false"
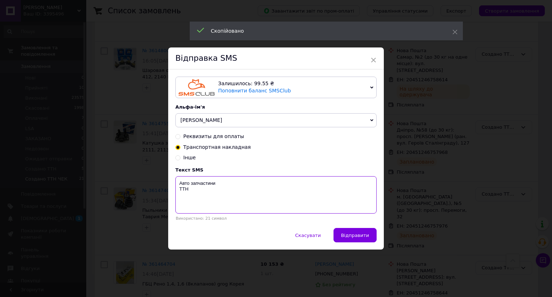
paste textarea "20451246758644"
type textarea "Авто запчастини ТТН 20451246758644"
drag, startPoint x: 362, startPoint y: 239, endPoint x: 372, endPoint y: 237, distance: 10.2
click at [363, 238] on span "Відправити" at bounding box center [355, 234] width 28 height 5
drag, startPoint x: 402, startPoint y: 235, endPoint x: 408, endPoint y: 232, distance: 6.1
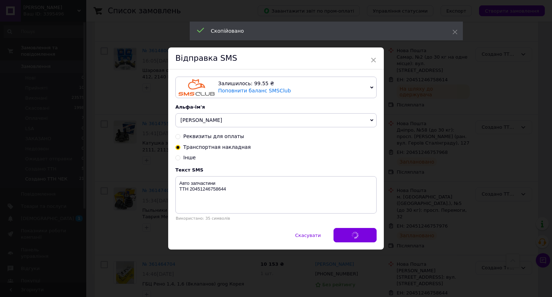
click at [404, 235] on div "× Відправка SMS Залишилось: 99.55 ₴ Поповнити баланс SMSClub Підключити LetsAds…" at bounding box center [276, 148] width 552 height 297
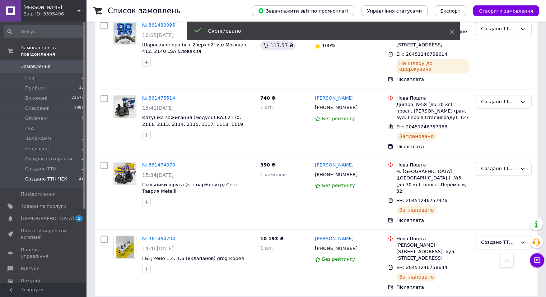
scroll to position [826, 0]
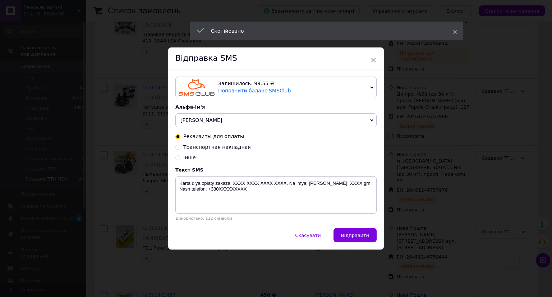
click at [225, 149] on span "Транспортная накладная" at bounding box center [217, 147] width 68 height 6
click at [180, 149] on input "Транспортная накладная" at bounding box center [177, 146] width 5 height 5
radio input "true"
radio input "false"
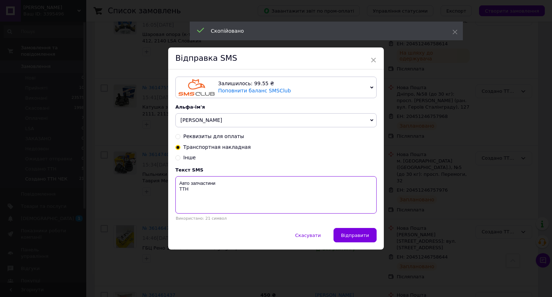
click at [220, 199] on textarea "Авто запчастини ТТН" at bounding box center [275, 194] width 201 height 37
paste textarea "20451246758478"
type textarea "Авто запчастини ТТН 20451246758478"
click at [376, 237] on div "Скасувати   Відправити" at bounding box center [276, 239] width 216 height 22
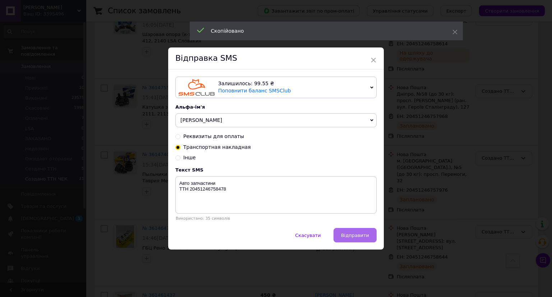
click at [368, 235] on button "Відправити" at bounding box center [354, 235] width 43 height 14
click at [438, 234] on div "× Відправка SMS Залишилось: 99.55 ₴ Поповнити баланс SMSClub Підключити LetsAds…" at bounding box center [276, 148] width 552 height 297
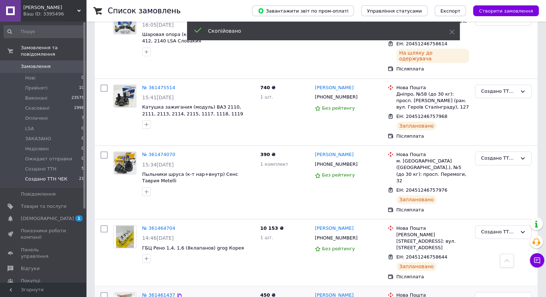
scroll to position [862, 0]
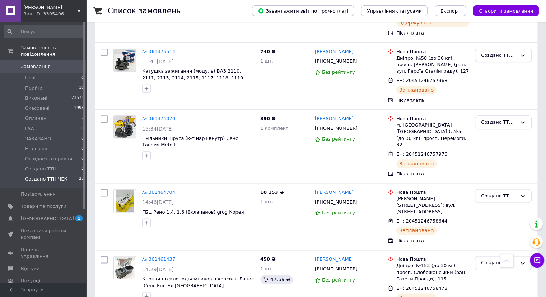
drag, startPoint x: 450, startPoint y: 260, endPoint x: 444, endPoint y: 256, distance: 7.6
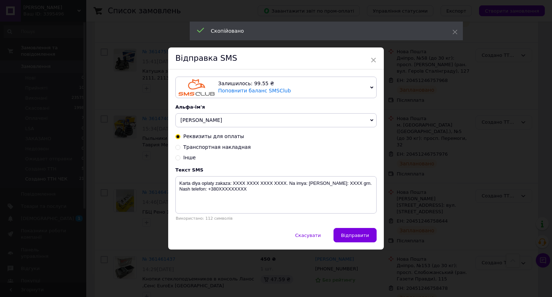
click at [208, 147] on span "Транспортная накладная" at bounding box center [217, 147] width 68 height 6
click at [180, 147] on input "Транспортная накладная" at bounding box center [177, 146] width 5 height 5
radio input "true"
radio input "false"
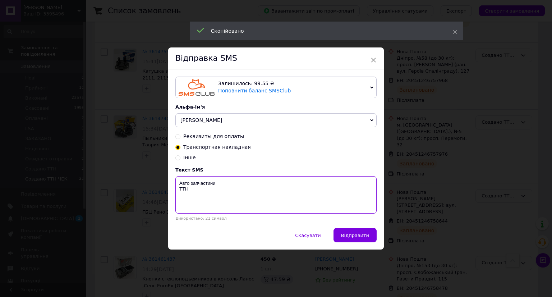
click at [205, 201] on textarea "Авто запчастини ТТН" at bounding box center [275, 194] width 201 height 37
paste textarea "20451246758018"
type textarea "Авто запчастини ТТН 20451246758018"
drag, startPoint x: 356, startPoint y: 233, endPoint x: 363, endPoint y: 233, distance: 7.2
click at [357, 233] on span "Відправити" at bounding box center [355, 234] width 28 height 5
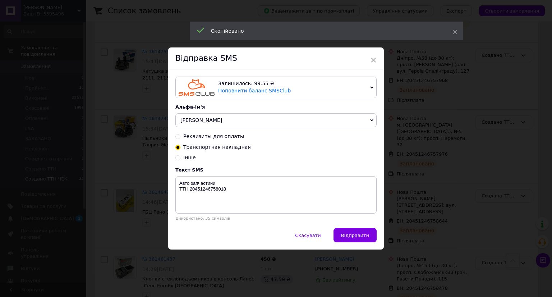
click at [420, 235] on div "× Відправка SMS Залишилось: 99.55 ₴ Поповнити баланс SMSClub Підключити LetsAds…" at bounding box center [276, 148] width 552 height 297
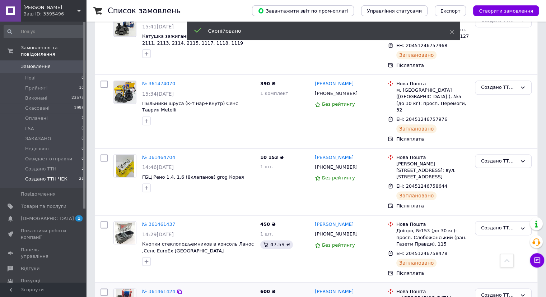
scroll to position [934, 0]
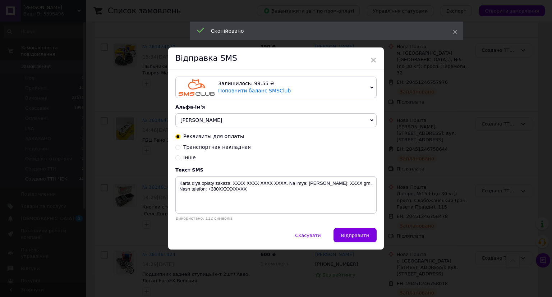
click at [205, 150] on span "Транспортная накладная" at bounding box center [217, 147] width 68 height 6
click at [180, 149] on input "Транспортная накладная" at bounding box center [177, 146] width 5 height 5
radio input "true"
radio input "false"
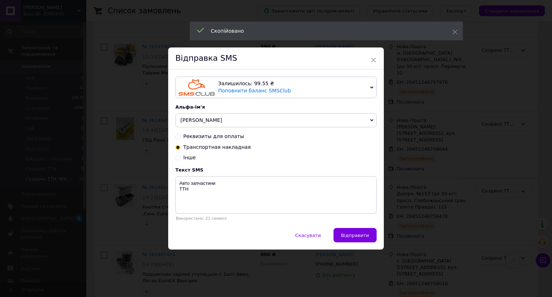
click at [210, 147] on span "Транспортная накладная" at bounding box center [217, 147] width 68 height 6
click at [180, 147] on input "Транспортная накладная" at bounding box center [177, 146] width 5 height 5
click at [204, 203] on textarea "Авто запчастини ТТН" at bounding box center [275, 194] width 201 height 37
paste textarea "20451246758031"
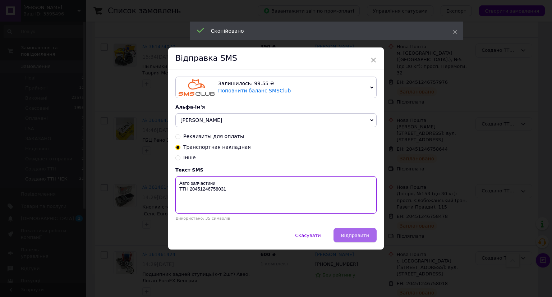
type textarea "Авто запчастини ТТН 20451246758031"
drag, startPoint x: 367, startPoint y: 235, endPoint x: 423, endPoint y: 232, distance: 56.1
click at [368, 235] on span "Відправити" at bounding box center [355, 234] width 28 height 5
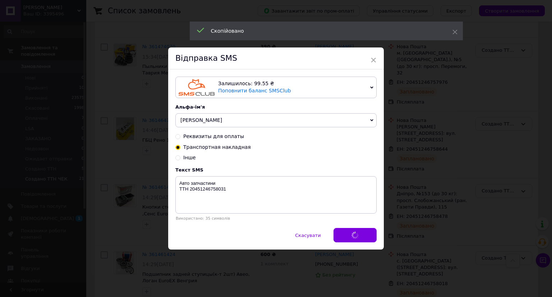
click at [423, 232] on div "× Відправка SMS Залишилось: 99.55 ₴ Поповнити баланс SMSClub Підключити LetsAds…" at bounding box center [276, 148] width 552 height 297
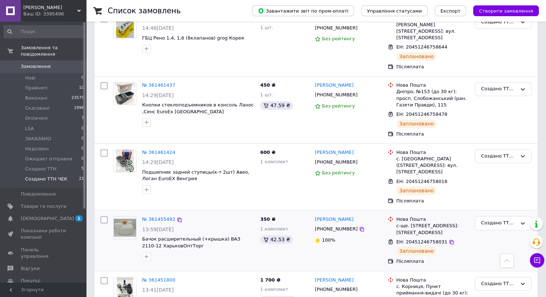
scroll to position [1042, 0]
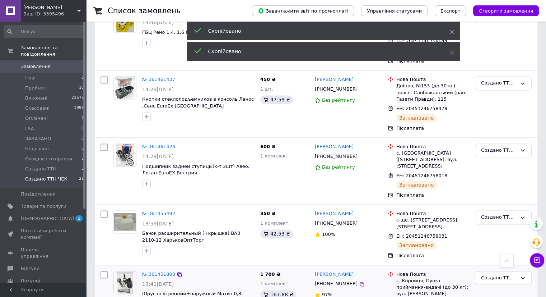
click at [339, 281] on span "[PHONE_NUMBER]" at bounding box center [336, 283] width 43 height 5
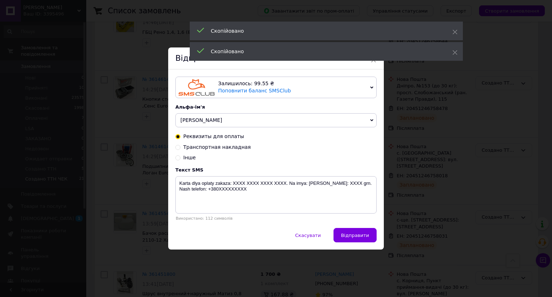
click at [232, 148] on span "Транспортная накладная" at bounding box center [217, 147] width 68 height 6
click at [180, 148] on input "Транспортная накладная" at bounding box center [177, 146] width 5 height 5
radio input "true"
radio input "false"
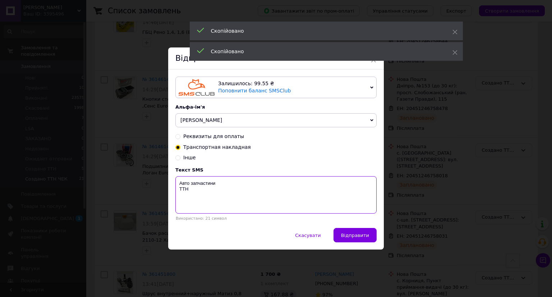
click at [203, 208] on textarea "Авто запчастини ТТН" at bounding box center [275, 194] width 201 height 37
paste textarea "20451246758472"
type textarea "Авто запчастини ТТН 20451246758472"
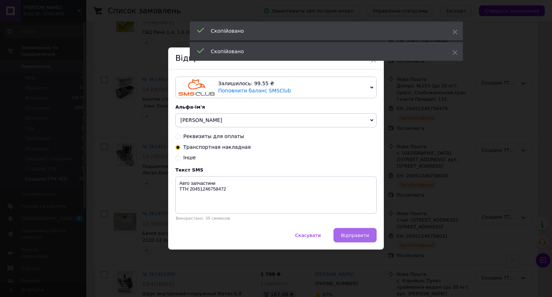
click at [369, 235] on button "Відправити" at bounding box center [354, 235] width 43 height 14
click at [401, 233] on div "× Відправка SMS Залишилось: 99.55 ₴ Поповнити баланс SMSClub Підключити LetsAds…" at bounding box center [276, 148] width 552 height 297
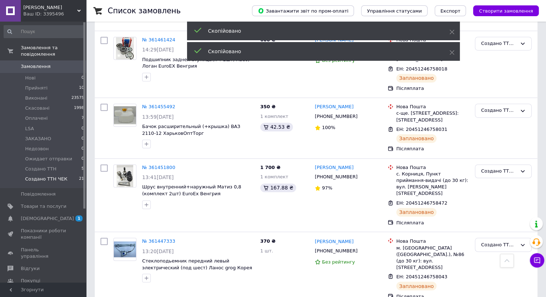
scroll to position [1150, 0]
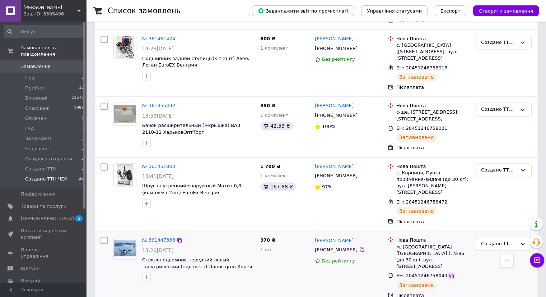
click at [448, 272] on div at bounding box center [451, 275] width 7 height 7
click at [450, 273] on icon at bounding box center [452, 275] width 4 height 4
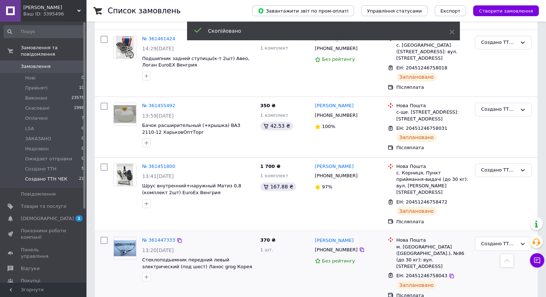
click at [323, 246] on span "[PHONE_NUMBER]" at bounding box center [336, 248] width 43 height 5
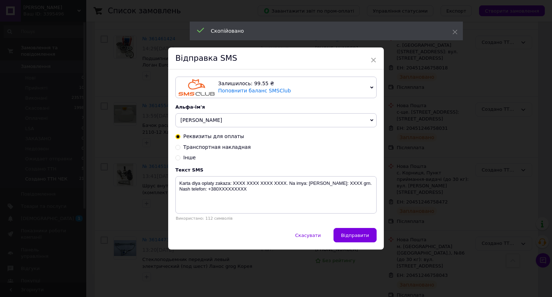
click at [212, 145] on span "Транспортная накладная" at bounding box center [217, 147] width 68 height 6
click at [180, 145] on input "Транспортная накладная" at bounding box center [177, 146] width 5 height 5
radio input "true"
radio input "false"
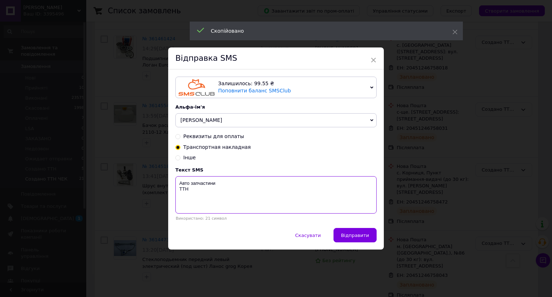
drag, startPoint x: 201, startPoint y: 201, endPoint x: 211, endPoint y: 206, distance: 10.8
click at [202, 203] on textarea "Авто запчастини ТТН" at bounding box center [275, 194] width 201 height 37
paste textarea "20451246758043"
type textarea "Авто запчастини ТТН 20451246758043"
drag, startPoint x: 359, startPoint y: 237, endPoint x: 373, endPoint y: 233, distance: 14.1
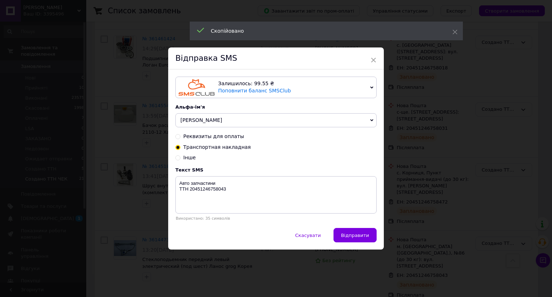
click at [364, 234] on span "Відправити" at bounding box center [355, 234] width 28 height 5
click at [437, 232] on div "× Відправка SMS Залишилось: 99.55 ₴ Поповнити баланс SMSClub Підключити LetsAds…" at bounding box center [276, 148] width 552 height 297
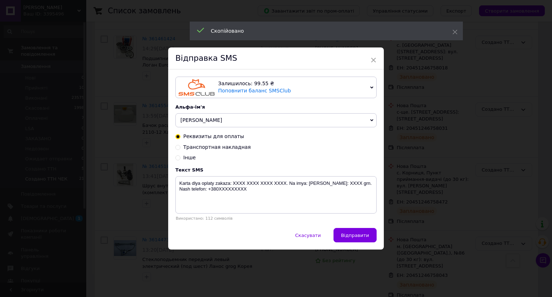
click at [217, 146] on span "Транспортная накладная" at bounding box center [217, 147] width 68 height 6
click at [180, 146] on input "Транспортная накладная" at bounding box center [177, 146] width 5 height 5
radio input "true"
radio input "false"
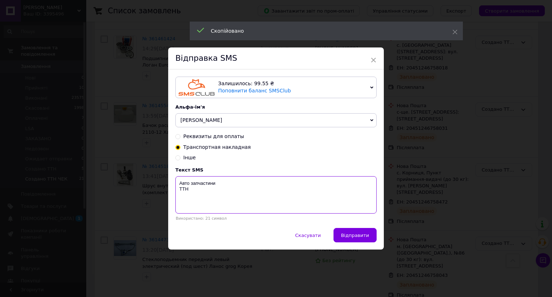
drag, startPoint x: 216, startPoint y: 193, endPoint x: 319, endPoint y: 216, distance: 106.0
click at [216, 193] on textarea "Авто запчастини ТТН" at bounding box center [275, 194] width 201 height 37
paste textarea "20451246758066"
type textarea "Авто запчастини ТТН 20451246758066"
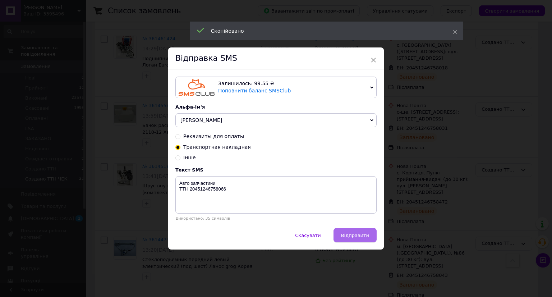
click at [368, 230] on button "Відправити" at bounding box center [354, 235] width 43 height 14
click at [480, 231] on div "× Відправка SMS Залишилось: 99.55 ₴ Поповнити баланс SMSClub Підключити LetsAds…" at bounding box center [276, 148] width 552 height 297
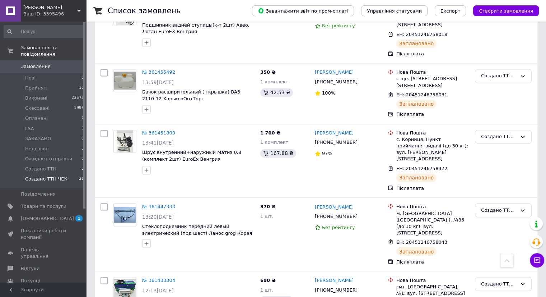
scroll to position [0, 0]
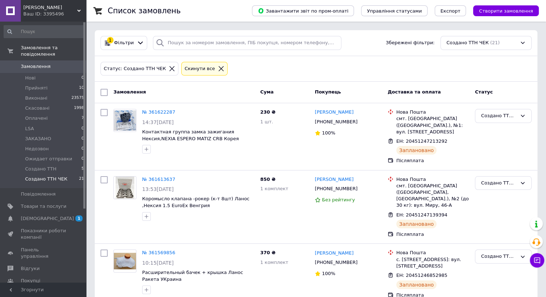
click at [104, 88] on div at bounding box center [104, 92] width 13 height 13
click at [105, 92] on input "checkbox" at bounding box center [104, 92] width 7 height 7
checkbox input "true"
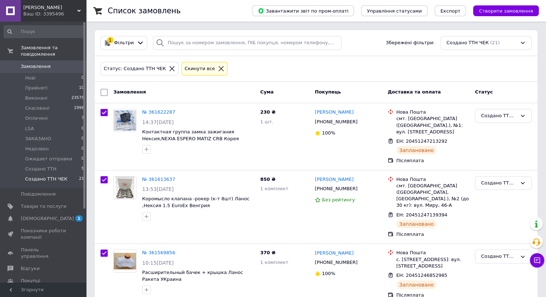
checkbox input "true"
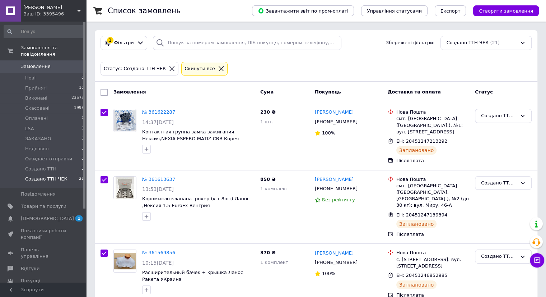
checkbox input "true"
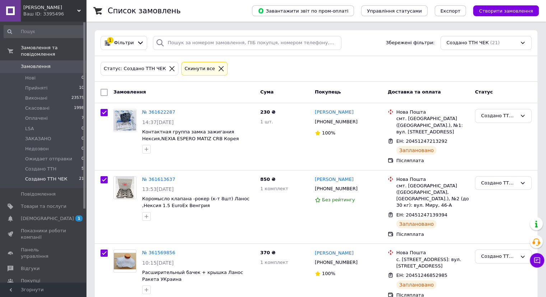
checkbox input "true"
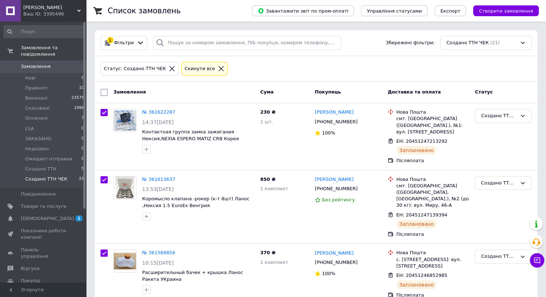
checkbox input "true"
click at [135, 94] on span "Дії для 21 замовлення" at bounding box center [141, 92] width 55 height 6
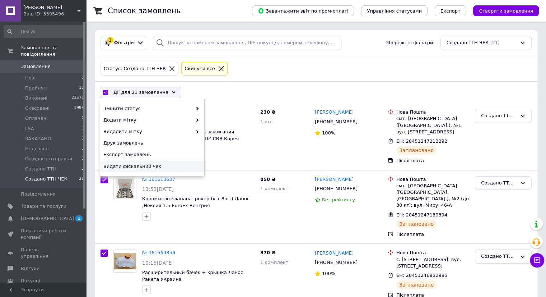
click at [141, 171] on div "Видати фіскальний чек" at bounding box center [152, 166] width 104 height 11
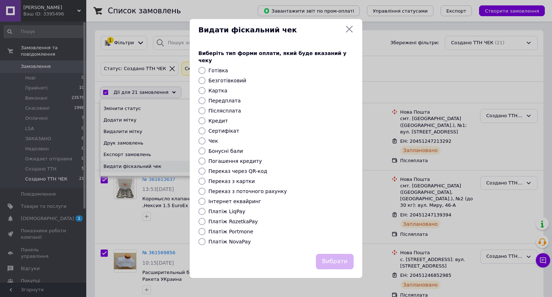
click at [148, 167] on div "Видати фіскальний чек Виберіть тип форми оплати, який буде вказаний у чеку Готі…" at bounding box center [276, 148] width 552 height 297
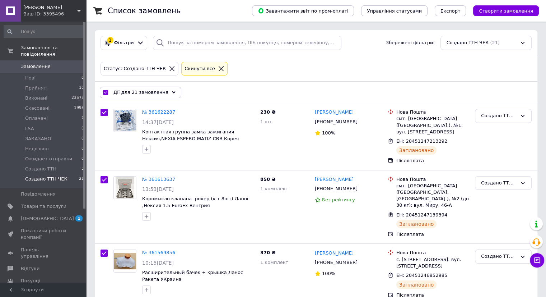
drag, startPoint x: 132, startPoint y: 97, endPoint x: 138, endPoint y: 95, distance: 6.0
click at [133, 95] on div "Дії для 21 замовлення" at bounding box center [141, 92] width 82 height 11
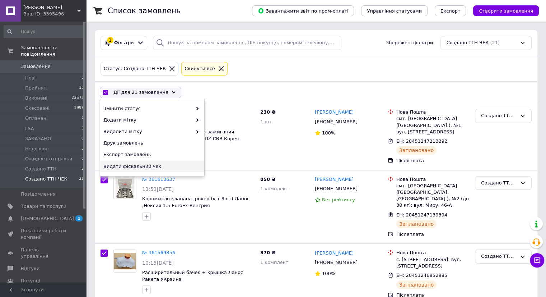
click at [111, 163] on span "Видати фіскальний чек" at bounding box center [151, 166] width 96 height 6
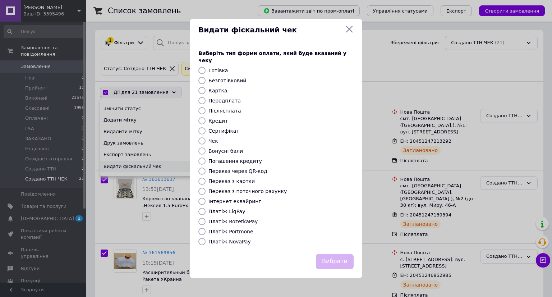
click at [216, 108] on label "Післясплата" at bounding box center [224, 111] width 33 height 6
click at [206, 107] on input "Післясплата" at bounding box center [201, 110] width 7 height 7
radio input "true"
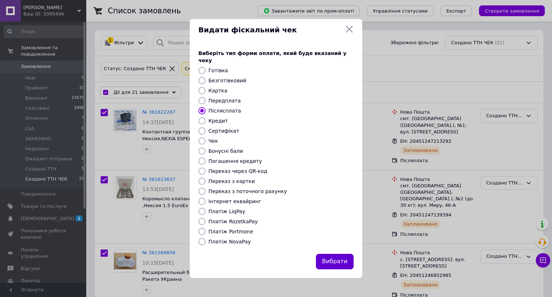
click at [335, 260] on button "Вибрати" at bounding box center [335, 261] width 38 height 15
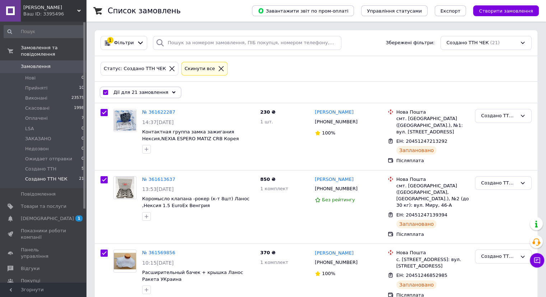
click at [140, 92] on span "Дії для 21 замовлення" at bounding box center [141, 92] width 55 height 6
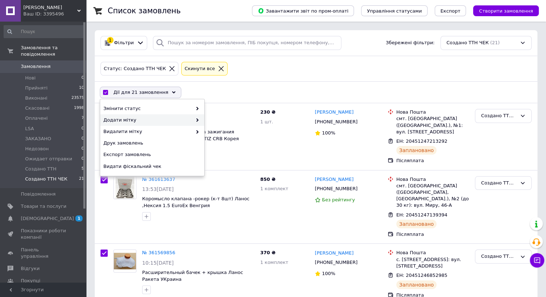
click at [125, 114] on div "Додати мітку" at bounding box center [152, 119] width 104 height 11
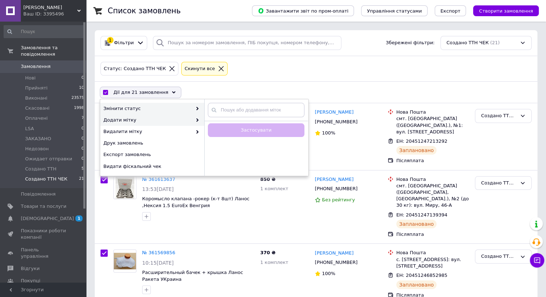
click at [132, 109] on span "Змінити статус" at bounding box center [147, 108] width 89 height 6
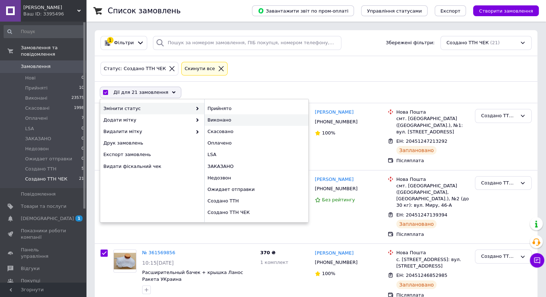
click at [225, 115] on div "Виконано" at bounding box center [256, 119] width 104 height 11
checkbox input "false"
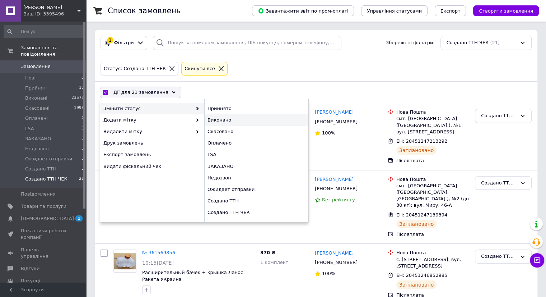
checkbox input "false"
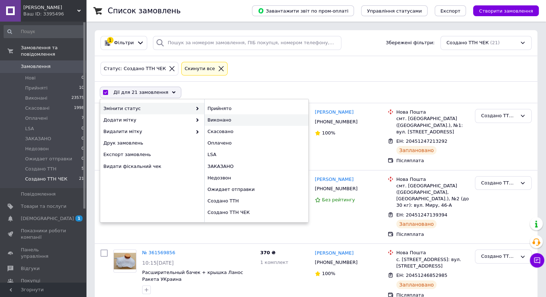
checkbox input "false"
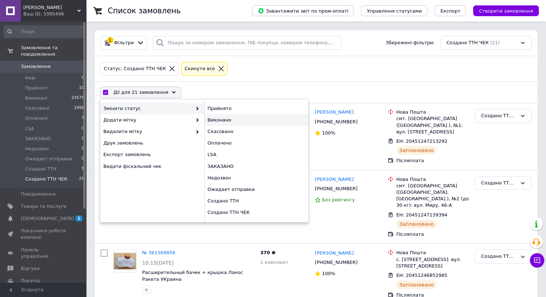
checkbox input "false"
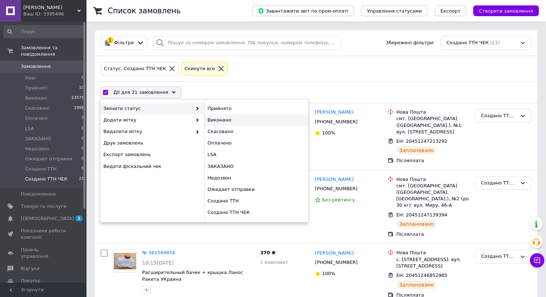
checkbox input "false"
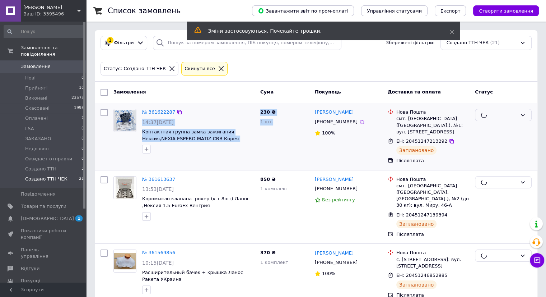
drag, startPoint x: 280, startPoint y: 120, endPoint x: 254, endPoint y: 105, distance: 30.6
click at [254, 105] on div "№ 361622287 14:37, 12.09.2025 Контактная группа замка зажигания Нексия,NEXIA ES…" at bounding box center [316, 136] width 443 height 67
drag, startPoint x: 260, startPoint y: 110, endPoint x: 280, endPoint y: 126, distance: 25.5
click at [280, 126] on div "№ 361622287 14:37, 12.09.2025 Контактная группа замка зажигания Нексия,NEXIA ES…" at bounding box center [316, 136] width 437 height 61
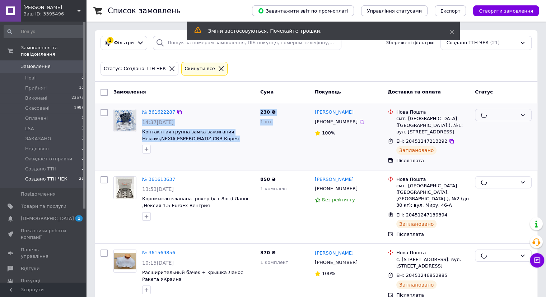
click at [280, 126] on div "230 ₴ 1 шт." at bounding box center [285, 136] width 55 height 61
drag, startPoint x: 280, startPoint y: 126, endPoint x: 254, endPoint y: 104, distance: 33.6
click at [254, 104] on div "№ 361622287 14:37, 12.09.2025 Контактная группа замка зажигания Нексия,NEXIA ES…" at bounding box center [316, 136] width 443 height 67
drag, startPoint x: 257, startPoint y: 112, endPoint x: 271, endPoint y: 137, distance: 28.3
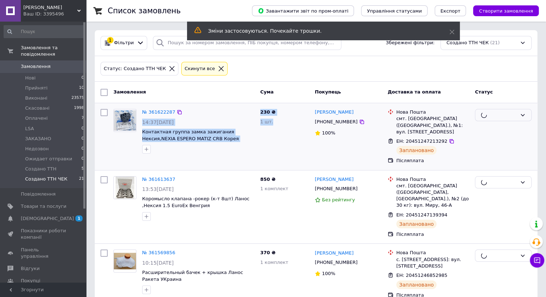
click at [271, 137] on div "№ 361622287 14:37, 12.09.2025 Контактная группа замка зажигания Нексия,NEXIA ES…" at bounding box center [316, 136] width 437 height 61
drag, startPoint x: 272, startPoint y: 137, endPoint x: 276, endPoint y: 128, distance: 9.3
click at [272, 137] on div "230 ₴ 1 шт." at bounding box center [285, 136] width 55 height 61
click at [254, 106] on div "№ 361622287 14:37, 12.09.2025 Контактная группа замка зажигания Нексия,NEXIA ES…" at bounding box center [198, 131] width 118 height 50
drag, startPoint x: 263, startPoint y: 119, endPoint x: 272, endPoint y: 132, distance: 16.5
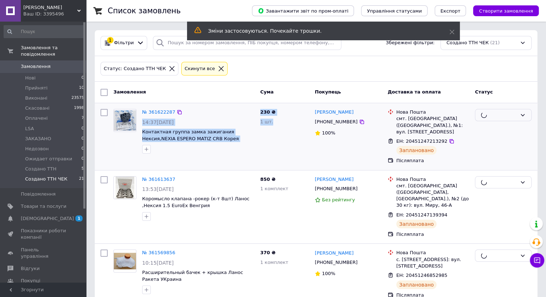
click at [272, 132] on div "№ 361622287 14:37, 12.09.2025 Контактная группа замка зажигания Нексия,NEXIA ES…" at bounding box center [316, 136] width 437 height 61
click at [273, 132] on div "230 ₴ 1 шт." at bounding box center [285, 136] width 55 height 61
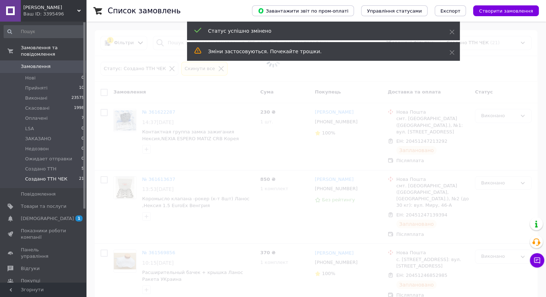
drag, startPoint x: 273, startPoint y: 125, endPoint x: 249, endPoint y: 105, distance: 30.6
click at [249, 105] on span at bounding box center [273, 148] width 546 height 297
click at [249, 105] on span at bounding box center [273, 60] width 546 height 120
drag, startPoint x: 264, startPoint y: 122, endPoint x: 271, endPoint y: 132, distance: 12.9
click at [271, 132] on span at bounding box center [273, 148] width 546 height 297
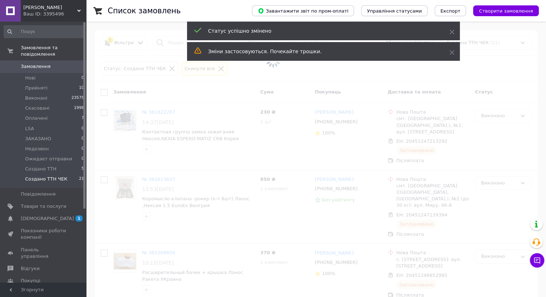
click at [271, 132] on span at bounding box center [273, 148] width 546 height 297
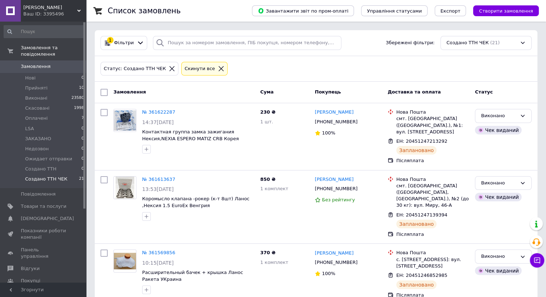
click at [217, 66] on div at bounding box center [221, 68] width 9 height 6
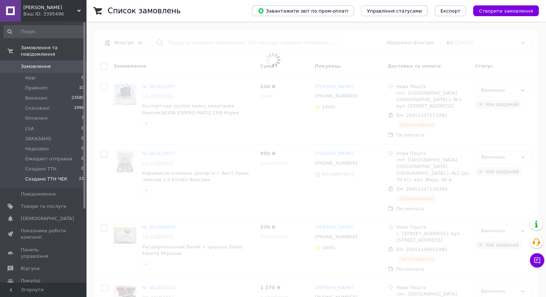
click at [216, 41] on span at bounding box center [273, 60] width 546 height 120
click at [217, 44] on span at bounding box center [273, 60] width 546 height 120
click at [218, 45] on span at bounding box center [273, 60] width 546 height 120
click at [220, 44] on span at bounding box center [273, 60] width 546 height 120
click at [221, 43] on span at bounding box center [273, 60] width 546 height 120
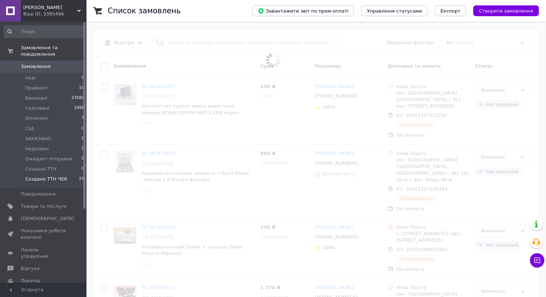
click at [221, 43] on span at bounding box center [273, 60] width 546 height 120
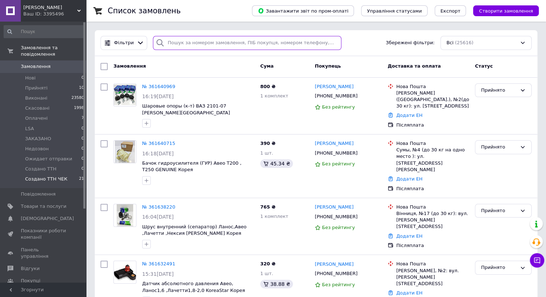
click at [222, 41] on input "search" at bounding box center [247, 43] width 189 height 14
paste input "380662827894"
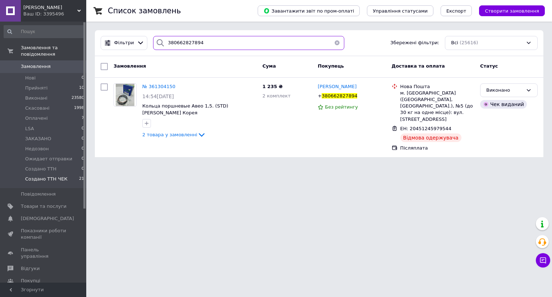
drag, startPoint x: 199, startPoint y: 45, endPoint x: 156, endPoint y: 44, distance: 43.5
click at [156, 44] on div "380662827894" at bounding box center [248, 43] width 191 height 14
paste input "952184907"
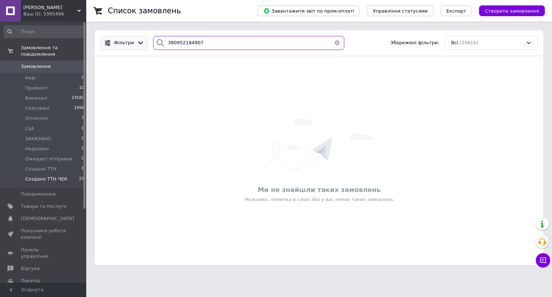
drag, startPoint x: 198, startPoint y: 42, endPoint x: 124, endPoint y: 40, distance: 73.7
click at [124, 40] on div "Фільтри 380952184907 Збережені фільтри: Всі (25616)" at bounding box center [319, 43] width 443 height 14
paste input "636352811"
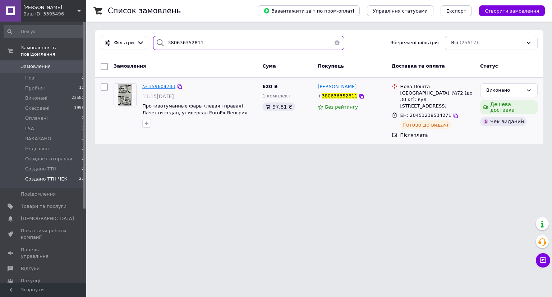
type input "380636352811"
click at [152, 84] on span "№ 359604743" at bounding box center [158, 86] width 33 height 5
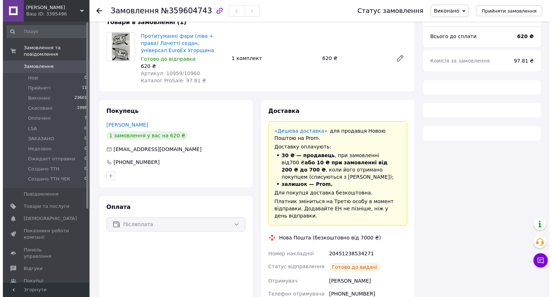
scroll to position [108, 0]
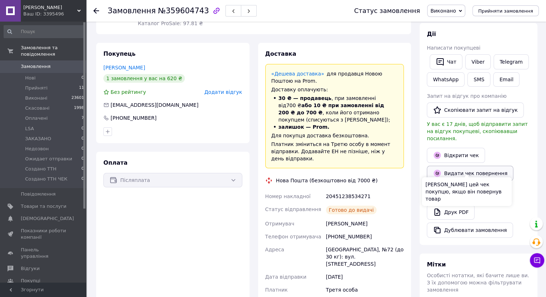
click at [466, 167] on button "Видати чек повернення" at bounding box center [470, 173] width 87 height 15
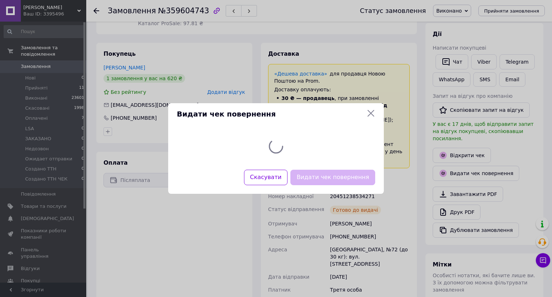
click at [312, 177] on button "Видати чек повернення" at bounding box center [332, 177] width 85 height 15
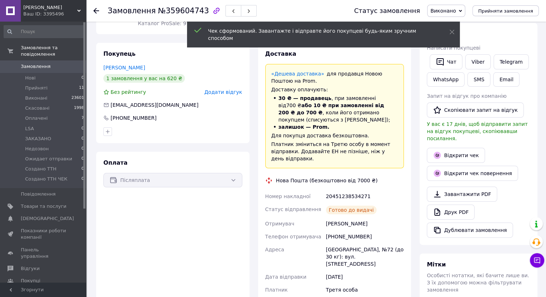
click at [239, 96] on div "Додати відгук" at bounding box center [223, 91] width 38 height 7
click at [239, 92] on span "Додати відгук" at bounding box center [223, 92] width 38 height 6
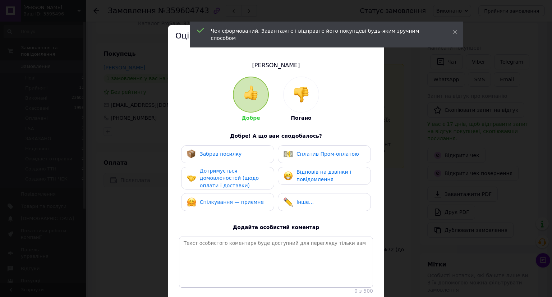
click at [293, 94] on img at bounding box center [301, 95] width 16 height 16
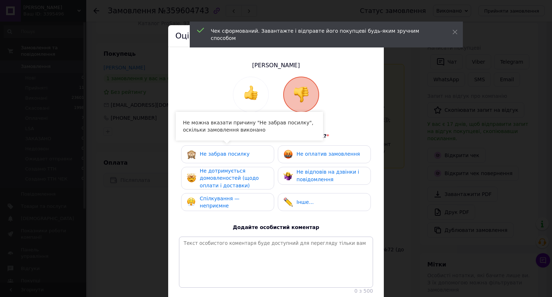
drag, startPoint x: 236, startPoint y: 160, endPoint x: 252, endPoint y: 156, distance: 15.6
click at [237, 160] on div "Не забрав посилку" at bounding box center [227, 154] width 93 height 18
drag, startPoint x: 299, startPoint y: 154, endPoint x: 259, endPoint y: 165, distance: 41.7
click at [299, 154] on span "Не оплатив замовлення" at bounding box center [327, 154] width 63 height 6
drag, startPoint x: 246, startPoint y: 165, endPoint x: 239, endPoint y: 186, distance: 22.8
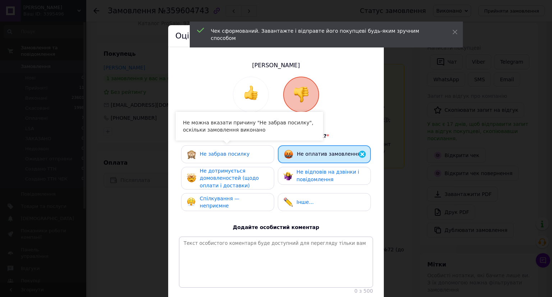
click at [246, 165] on div "Не забрав посилку Не оплатив замовлення Не дотримується домовленостей (щодо опл…" at bounding box center [276, 180] width 194 height 70
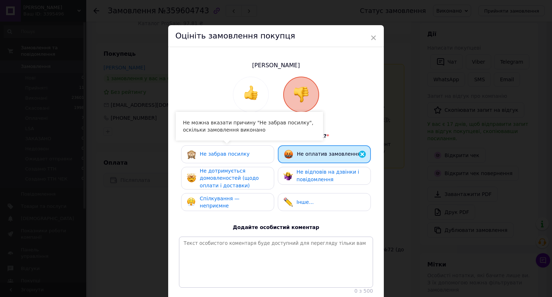
click at [240, 180] on span "Не дотримується домовленостей (щодо оплати і доставки)" at bounding box center [229, 178] width 59 height 20
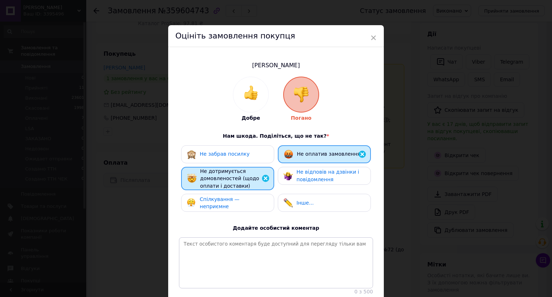
click at [236, 200] on span "Спілкування — неприємне" at bounding box center [220, 202] width 40 height 13
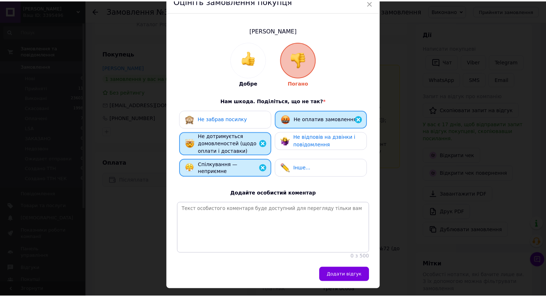
scroll to position [59, 0]
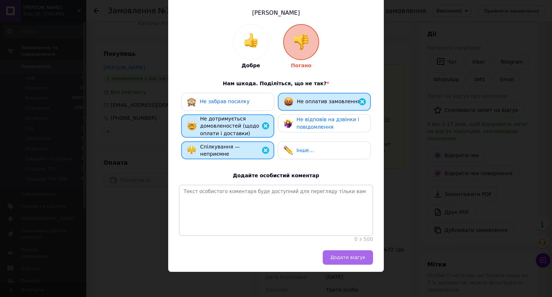
click at [342, 251] on button "Додати відгук" at bounding box center [348, 257] width 50 height 14
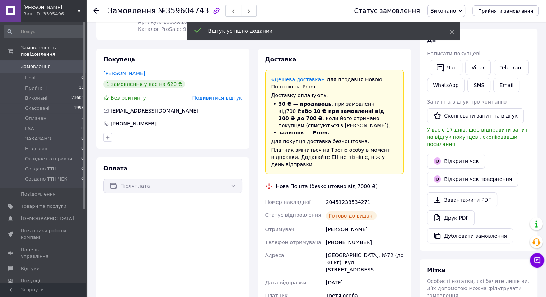
scroll to position [0, 0]
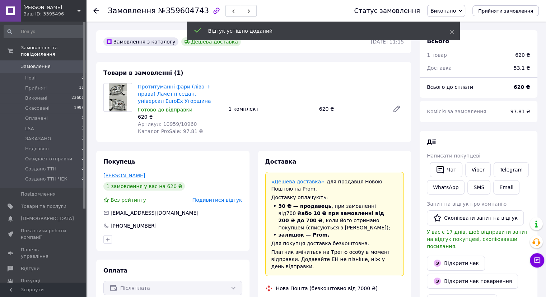
click at [118, 177] on link "Аракелян Карен" at bounding box center [124, 175] width 42 height 6
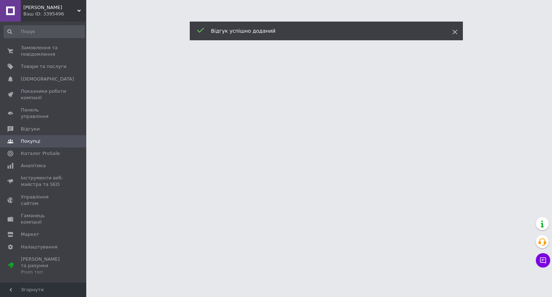
click at [456, 30] on use at bounding box center [455, 32] width 5 height 5
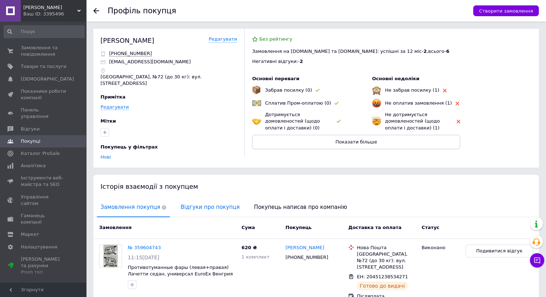
click at [206, 198] on span "Відгуки про покупця" at bounding box center [210, 207] width 66 height 18
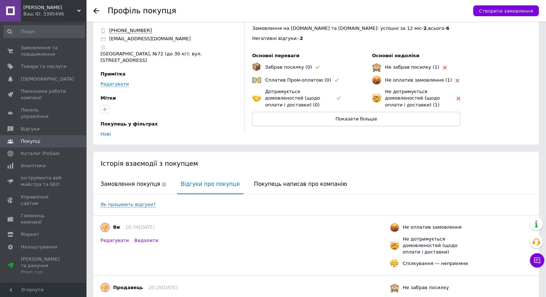
scroll to position [47, 0]
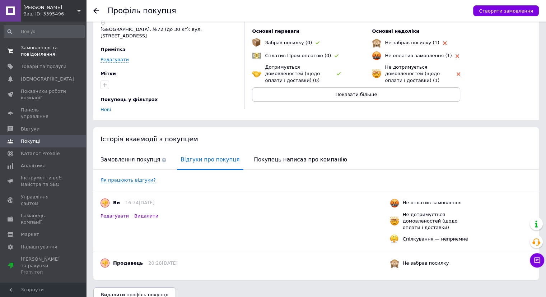
click at [26, 47] on span "Замовлення та повідомлення" at bounding box center [44, 51] width 46 height 13
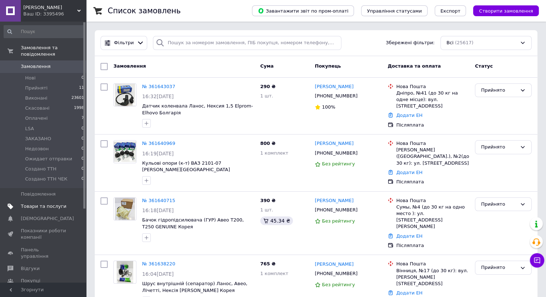
click at [56, 203] on span "Товари та послуги" at bounding box center [44, 206] width 46 height 6
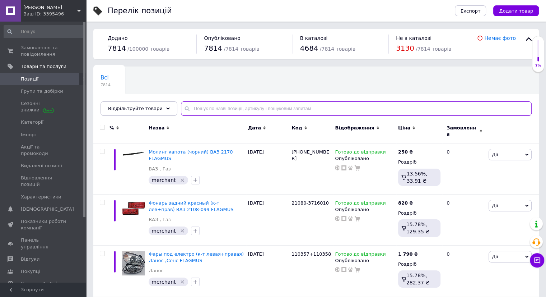
click at [197, 108] on input "text" at bounding box center [356, 108] width 351 height 14
click at [326, 110] on input "text" at bounding box center [356, 108] width 351 height 14
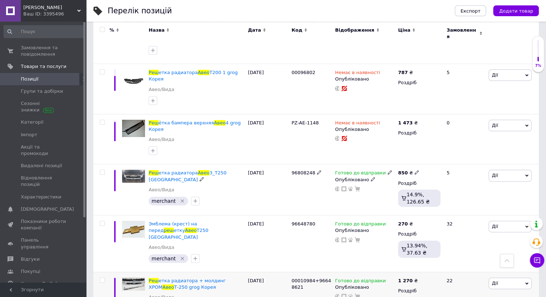
scroll to position [252, 0]
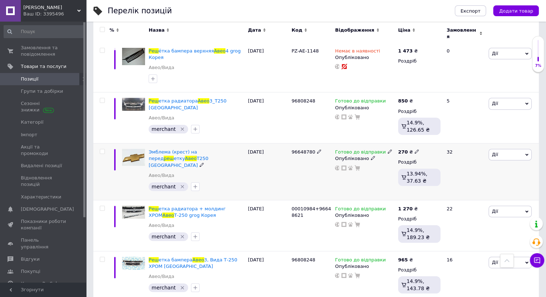
type input "авео реш"
click at [105, 149] on span at bounding box center [102, 151] width 5 height 5
click at [105, 149] on input "checkbox" at bounding box center [102, 151] width 5 height 5
checkbox input "true"
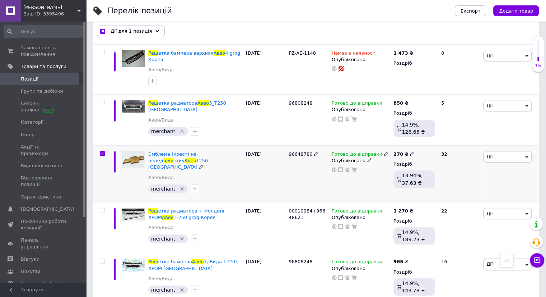
scroll to position [251, 0]
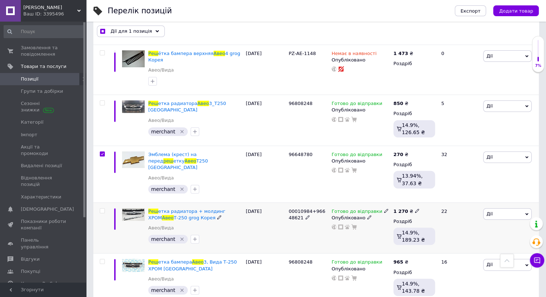
click at [101, 208] on input "checkbox" at bounding box center [102, 210] width 5 height 5
checkbox input "true"
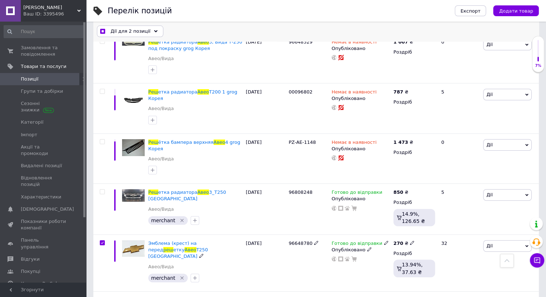
scroll to position [0, 0]
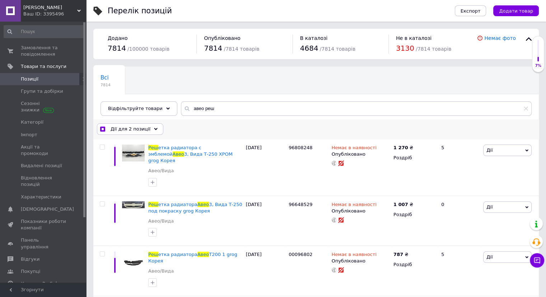
click at [146, 128] on div "Дії для 2 позиції" at bounding box center [130, 128] width 66 height 11
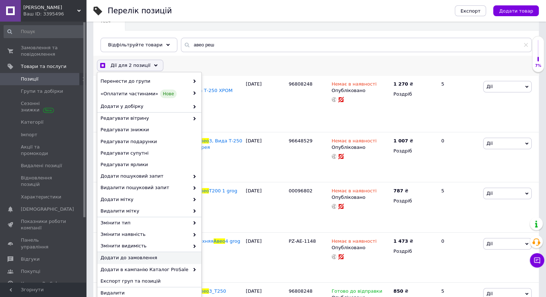
scroll to position [144, 0]
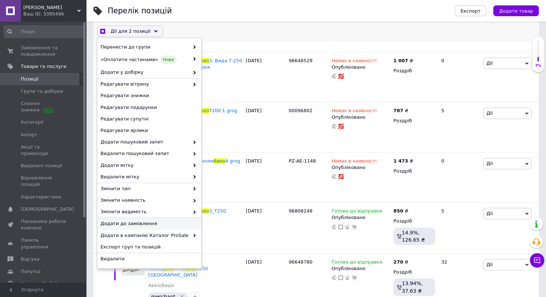
click at [125, 222] on span "Додати до замовлення" at bounding box center [149, 224] width 96 height 6
checkbox input "true"
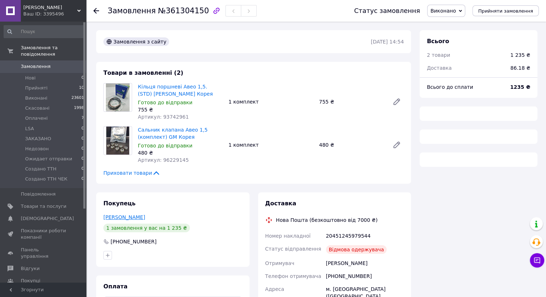
click at [121, 217] on link "Сергей Храпаль" at bounding box center [124, 217] width 42 height 6
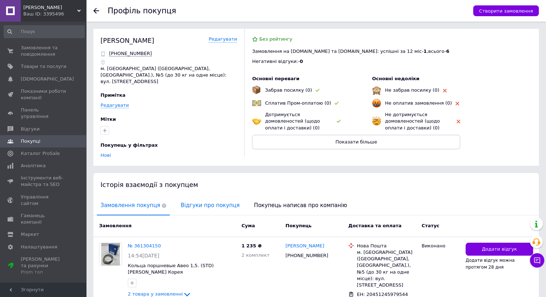
click at [189, 201] on span "Відгуки про покупця" at bounding box center [210, 205] width 66 height 18
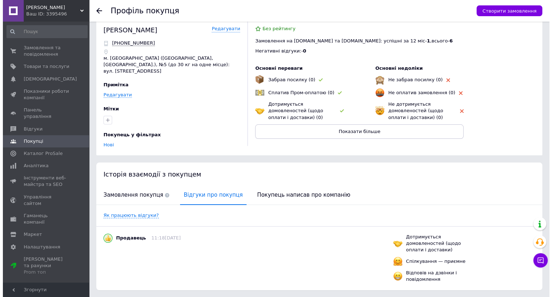
scroll to position [19, 0]
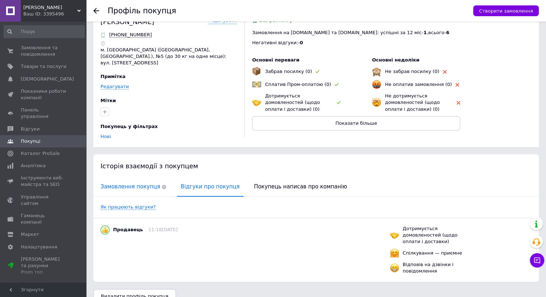
click at [131, 178] on span "Замовлення покупця" at bounding box center [133, 186] width 73 height 18
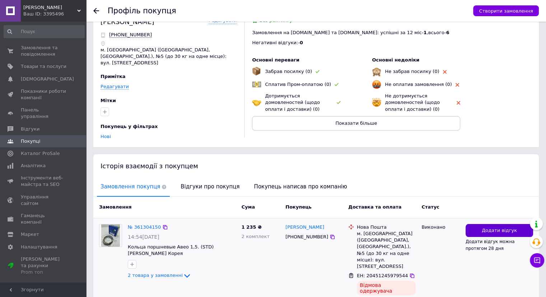
click at [503, 227] on span "Додати відгук" at bounding box center [499, 230] width 35 height 7
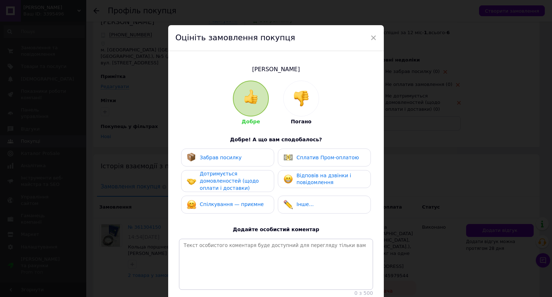
click at [300, 115] on div at bounding box center [300, 98] width 35 height 35
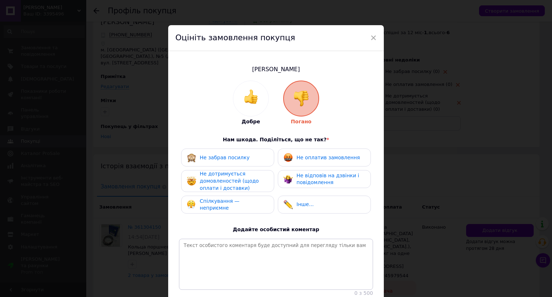
click at [253, 154] on div "Не забрав посилку" at bounding box center [228, 157] width 82 height 9
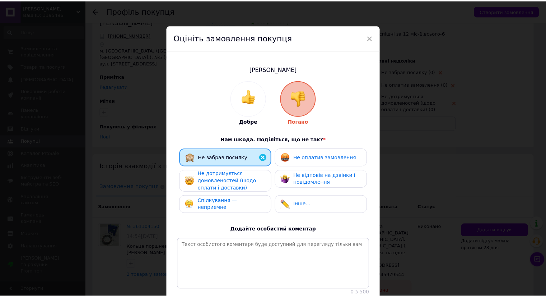
scroll to position [61, 0]
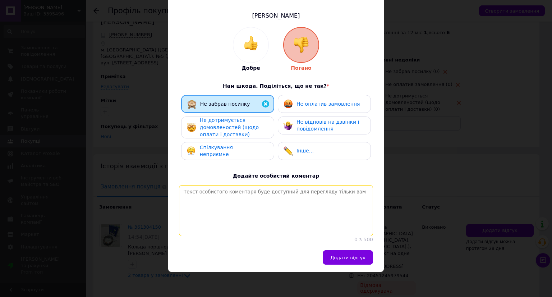
click at [241, 198] on textarea at bounding box center [276, 210] width 194 height 51
type textarea "собачий клитор сс"
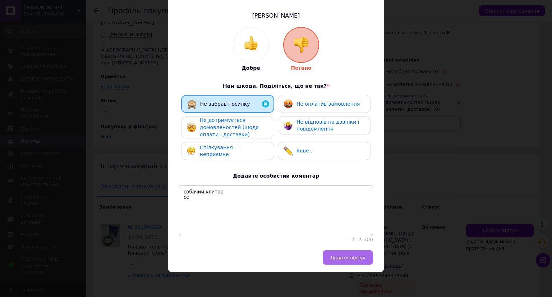
click at [350, 259] on span "Додати відгук" at bounding box center [347, 257] width 35 height 5
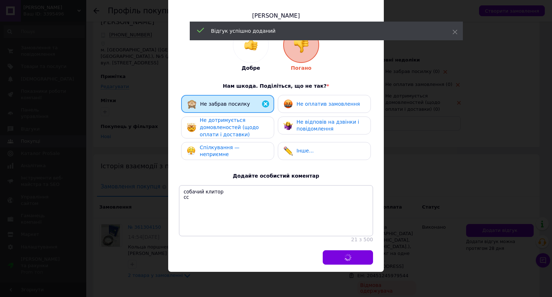
click at [529, 123] on div "× Оцініть замовлення покупця Сергей Храпаль Добре Погано Нам шкода. Поділіться,…" at bounding box center [276, 148] width 552 height 297
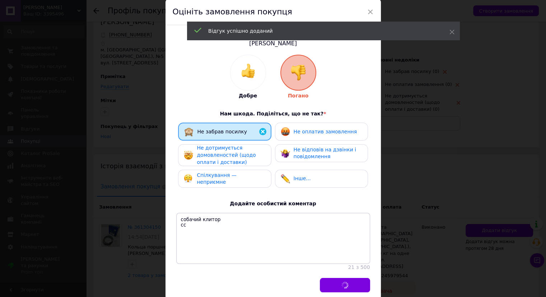
scroll to position [0, 0]
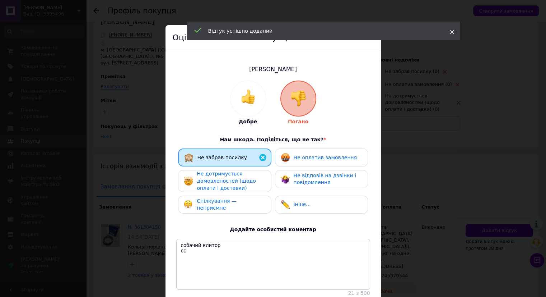
click at [454, 33] on use at bounding box center [452, 32] width 5 height 5
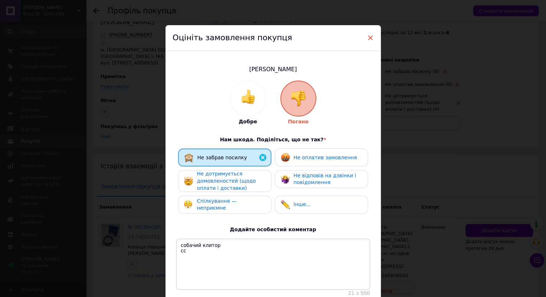
click at [372, 38] on span "×" at bounding box center [371, 38] width 6 height 12
click at [368, 38] on span "×" at bounding box center [371, 38] width 6 height 12
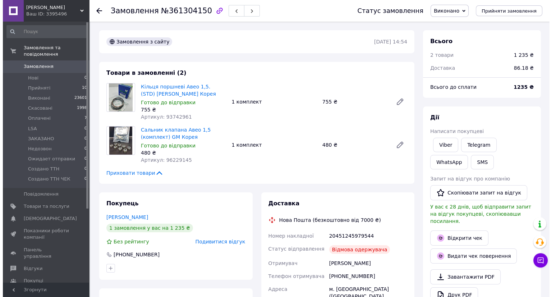
scroll to position [24, 0]
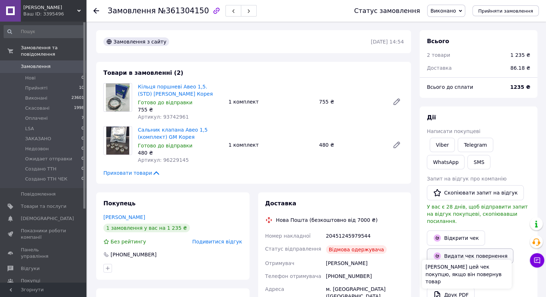
click at [476, 248] on button "Видати чек повернення" at bounding box center [470, 255] width 87 height 15
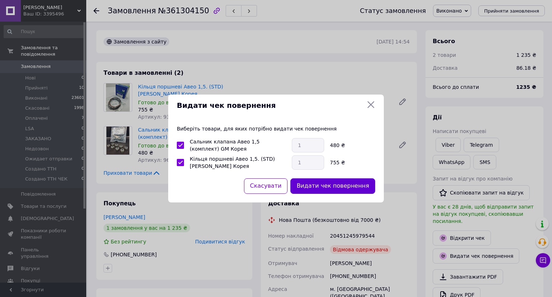
click at [335, 182] on button "Видати чек повернення" at bounding box center [332, 185] width 85 height 15
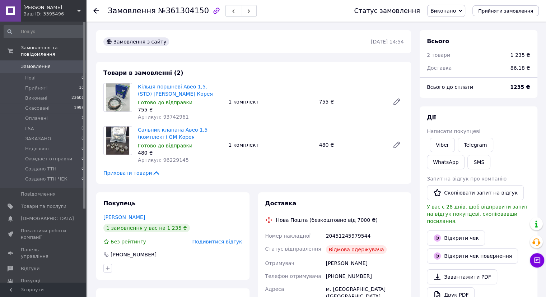
click at [25, 60] on link "Замовлення 0" at bounding box center [44, 66] width 88 height 12
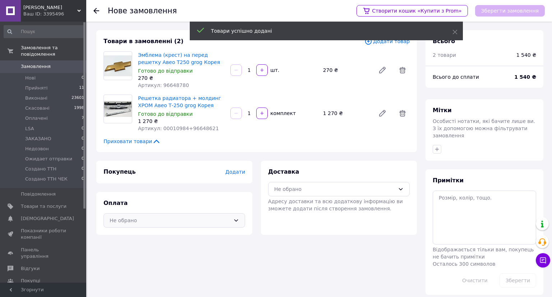
click at [129, 225] on div "Не обрано" at bounding box center [174, 220] width 142 height 14
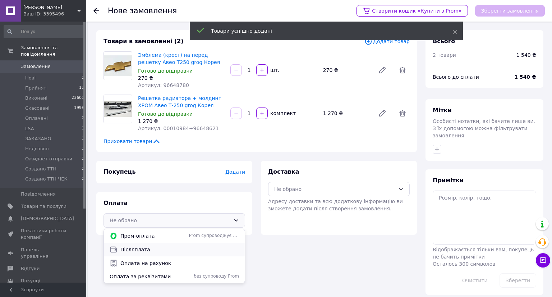
click at [131, 248] on span "Післяплата" at bounding box center [179, 249] width 119 height 7
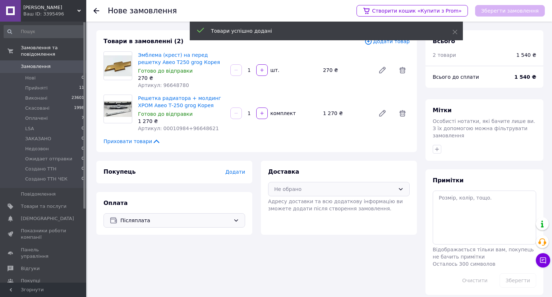
click at [294, 192] on div "Не обрано" at bounding box center [334, 189] width 121 height 8
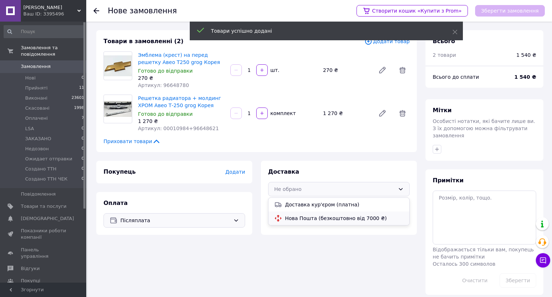
click at [283, 216] on div "Нова Пошта (безкоштовно від 7000 ₴)" at bounding box center [343, 217] width 121 height 7
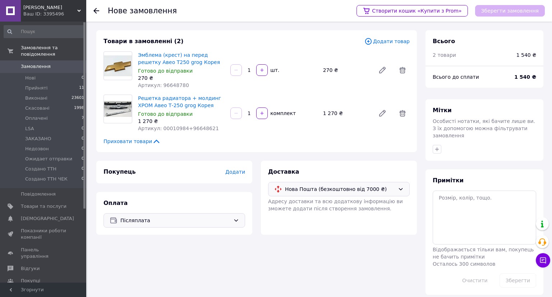
click at [242, 172] on span "Додати" at bounding box center [235, 172] width 20 height 6
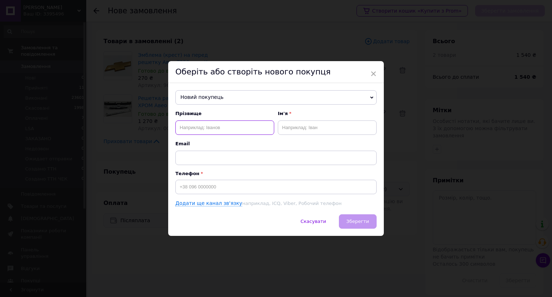
click at [225, 130] on input "text" at bounding box center [224, 127] width 99 height 14
type input "[PERSON_NAME]"
click at [331, 132] on input "text" at bounding box center [327, 127] width 99 height 14
type input "[PERSON_NAME]"
click at [257, 188] on input at bounding box center [275, 187] width 201 height 14
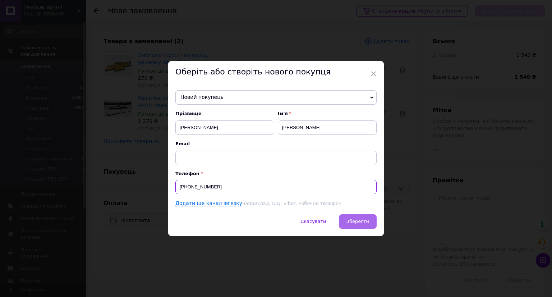
type input "[PHONE_NUMBER]"
click at [352, 220] on span "Зберегти" at bounding box center [357, 220] width 23 height 5
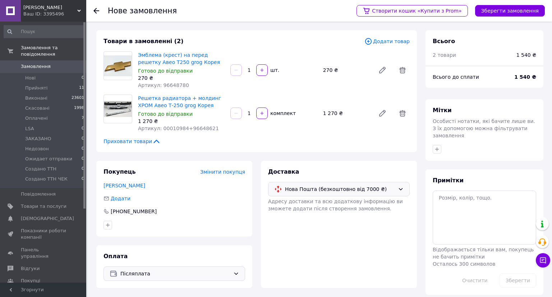
click at [500, 16] on div "Створити кошик «Купити з Prom» Зберегти замовлення" at bounding box center [446, 11] width 195 height 22
click at [504, 11] on button "Зберегти замовлення" at bounding box center [510, 10] width 70 height 11
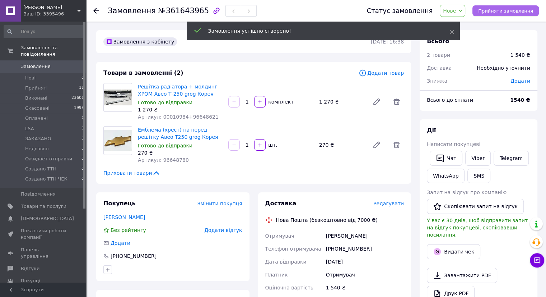
click at [523, 11] on span "Прийняти замовлення" at bounding box center [506, 10] width 55 height 5
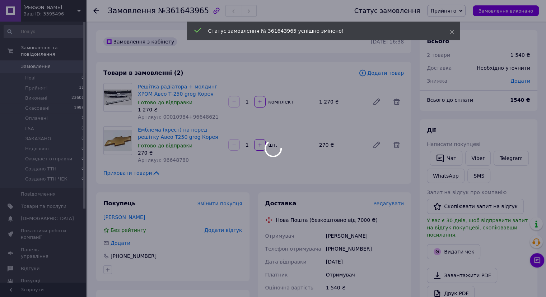
click at [385, 200] on span "Редагувати" at bounding box center [389, 203] width 31 height 6
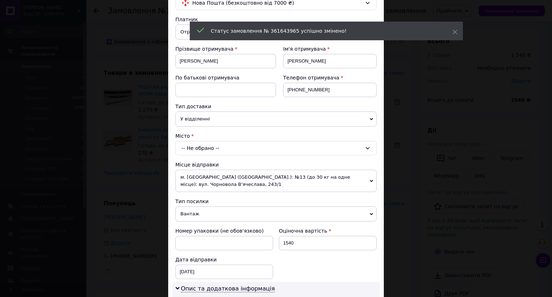
scroll to position [72, 0]
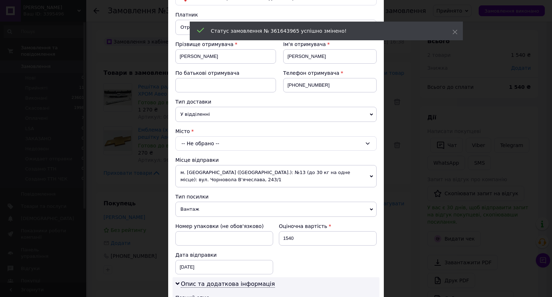
click at [212, 140] on div "-- Не обрано --" at bounding box center [275, 143] width 201 height 14
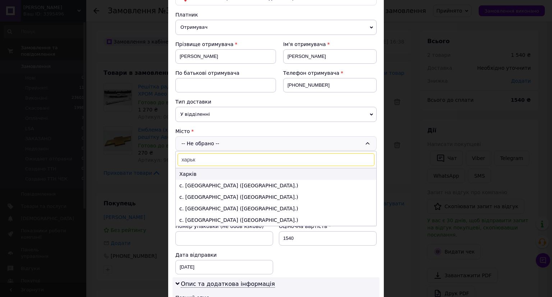
type input "харьк"
click at [201, 170] on li "Харків" at bounding box center [276, 173] width 200 height 11
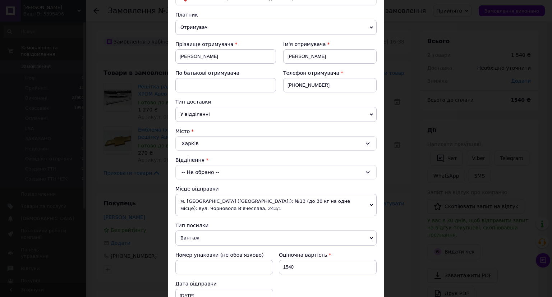
click at [208, 172] on div "-- Не обрано --" at bounding box center [275, 172] width 201 height 14
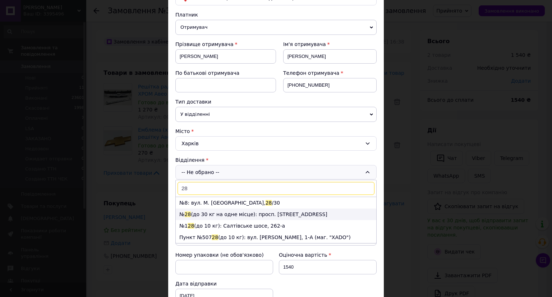
type input "28"
click at [200, 212] on li "№ 28 (до 30 кг на одне місце): просп. Тракторобудівників, 89б" at bounding box center [276, 213] width 200 height 11
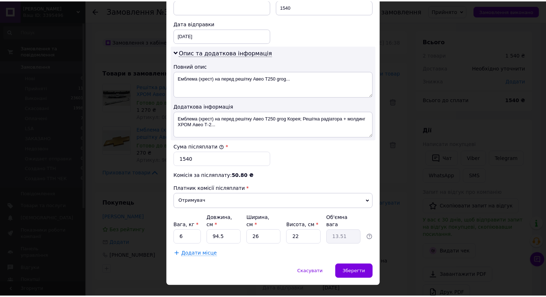
scroll to position [337, 0]
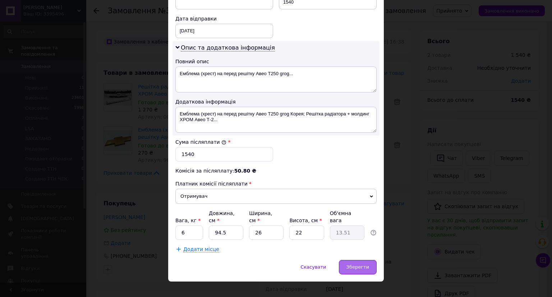
click at [353, 260] on div "Зберегти" at bounding box center [358, 267] width 38 height 14
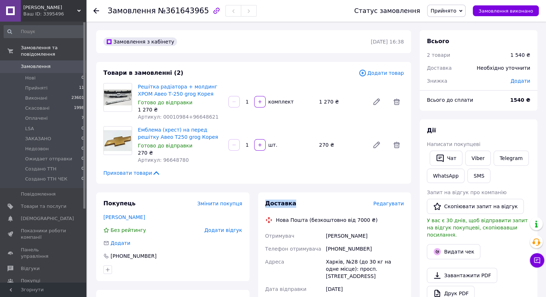
drag, startPoint x: 262, startPoint y: 201, endPoint x: 324, endPoint y: 203, distance: 62.2
click at [56, 63] on span "Замовлення" at bounding box center [44, 66] width 46 height 6
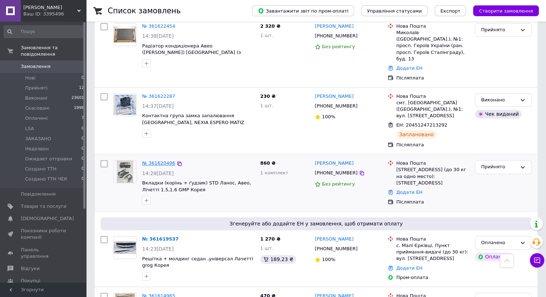
click at [154, 160] on link "№ 361620496" at bounding box center [158, 162] width 33 height 5
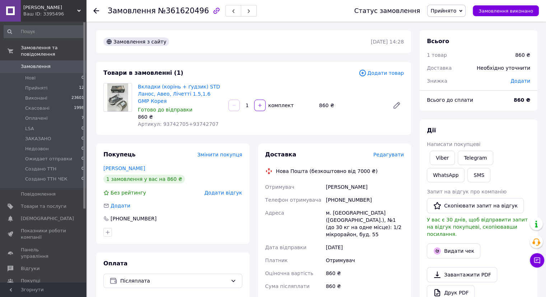
click at [392, 160] on div "Доставка Редагувати Нова Пошта (безкоштовно від 7000 ₴) Отримувач неплюева нина…" at bounding box center [335, 273] width 139 height 244
click at [392, 155] on span "Редагувати" at bounding box center [389, 155] width 31 height 6
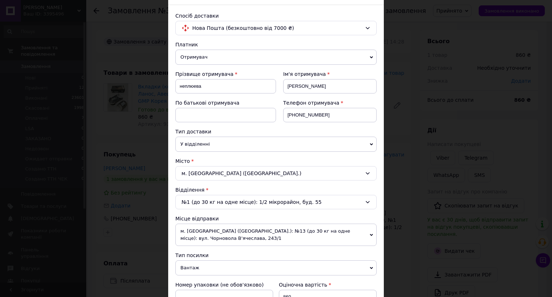
scroll to position [72, 0]
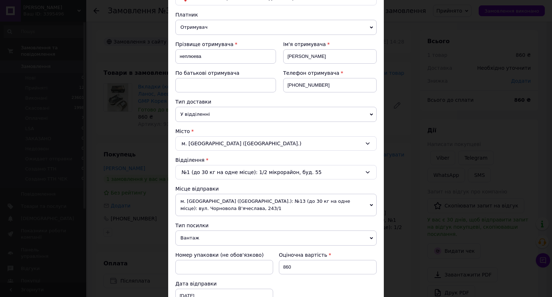
click at [202, 143] on div "м. Златопіль (Харківська обл.)" at bounding box center [275, 143] width 201 height 14
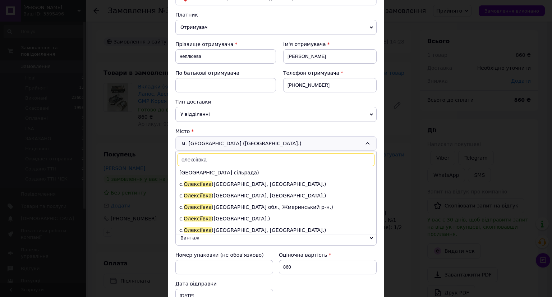
scroll to position [80, 0]
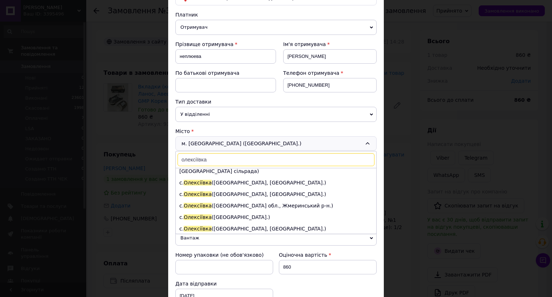
type input "олексіївка"
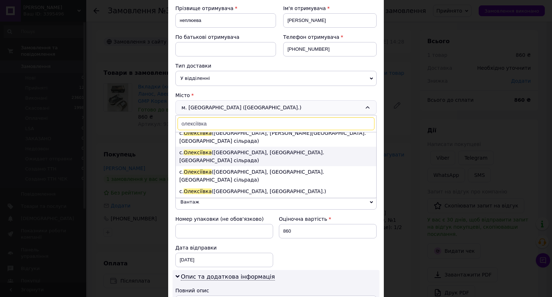
scroll to position [72, 0]
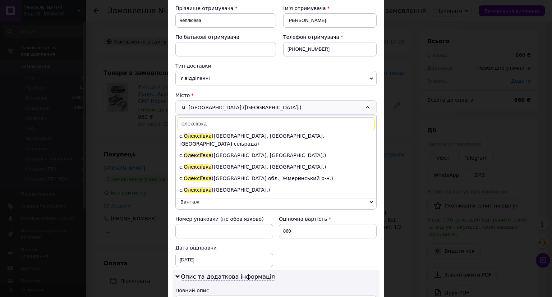
click at [227, 207] on li "с. Олексіївка (Харківська обл., Лозівський р-н. Олексіївська сільрада)" at bounding box center [276, 216] width 200 height 19
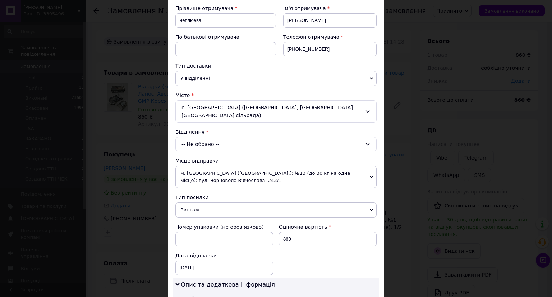
click at [195, 137] on div "-- Не обрано --" at bounding box center [275, 144] width 201 height 14
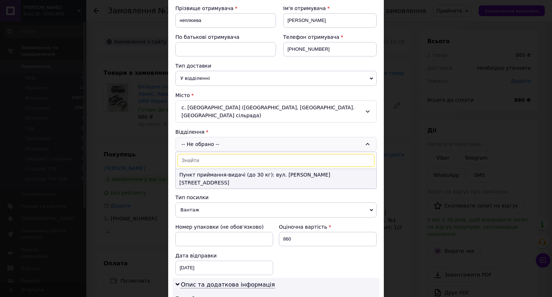
click at [216, 169] on li "Пункт приймання-видачі (до 30 кг): вул. Мічуріна, 90а" at bounding box center [276, 178] width 200 height 19
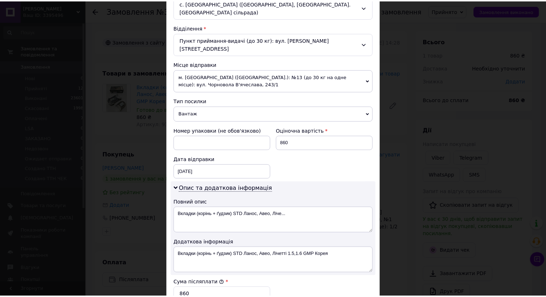
scroll to position [337, 0]
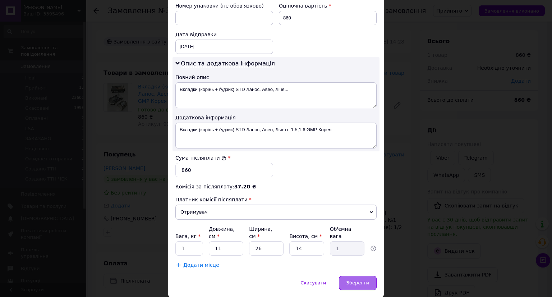
click at [363, 280] on span "Зберегти" at bounding box center [357, 282] width 23 height 5
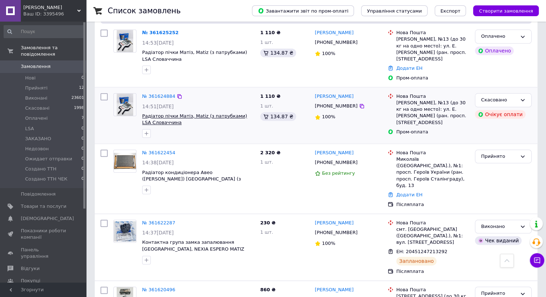
scroll to position [862, 0]
